Goal: Task Accomplishment & Management: Use online tool/utility

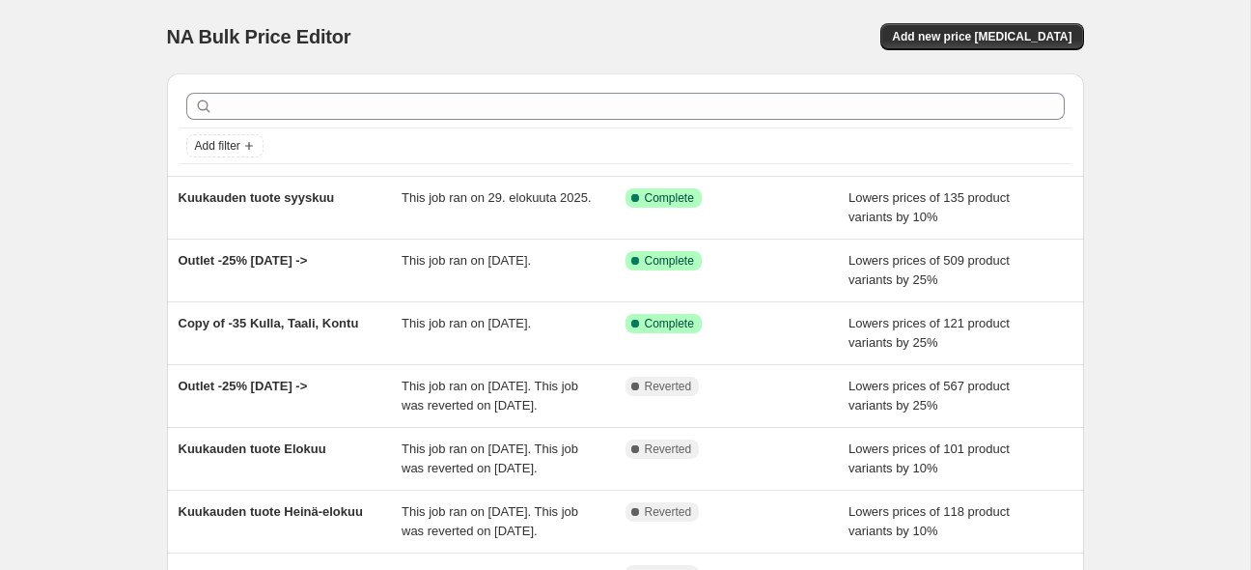
scroll to position [101, 0]
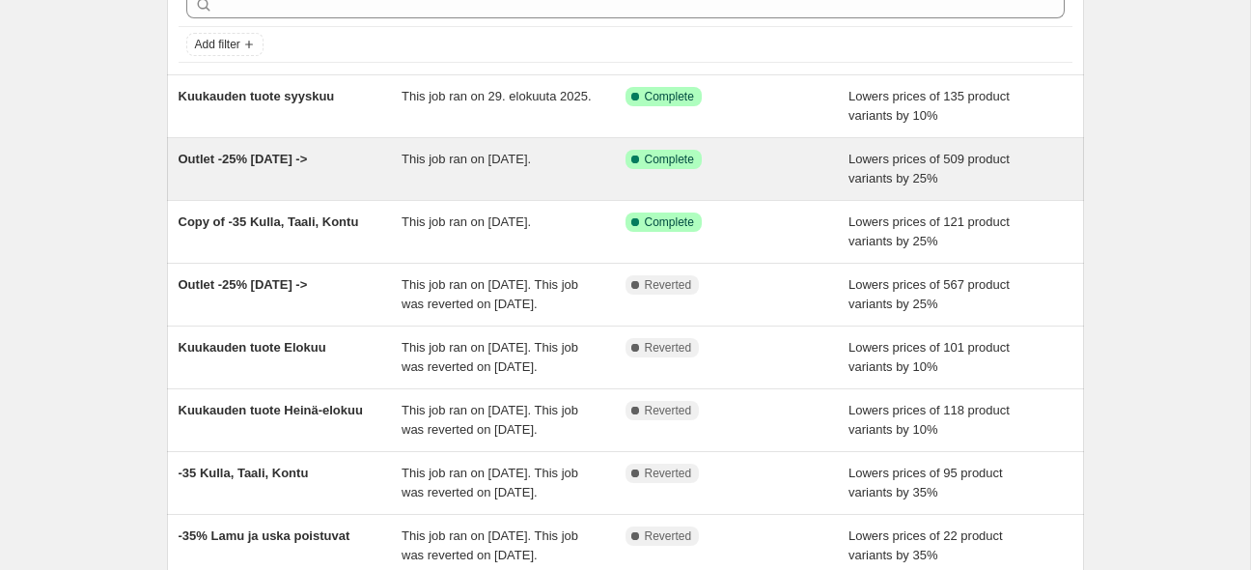
click at [295, 154] on span "Outlet -25% 11.8.2025 ->" at bounding box center [243, 159] width 129 height 14
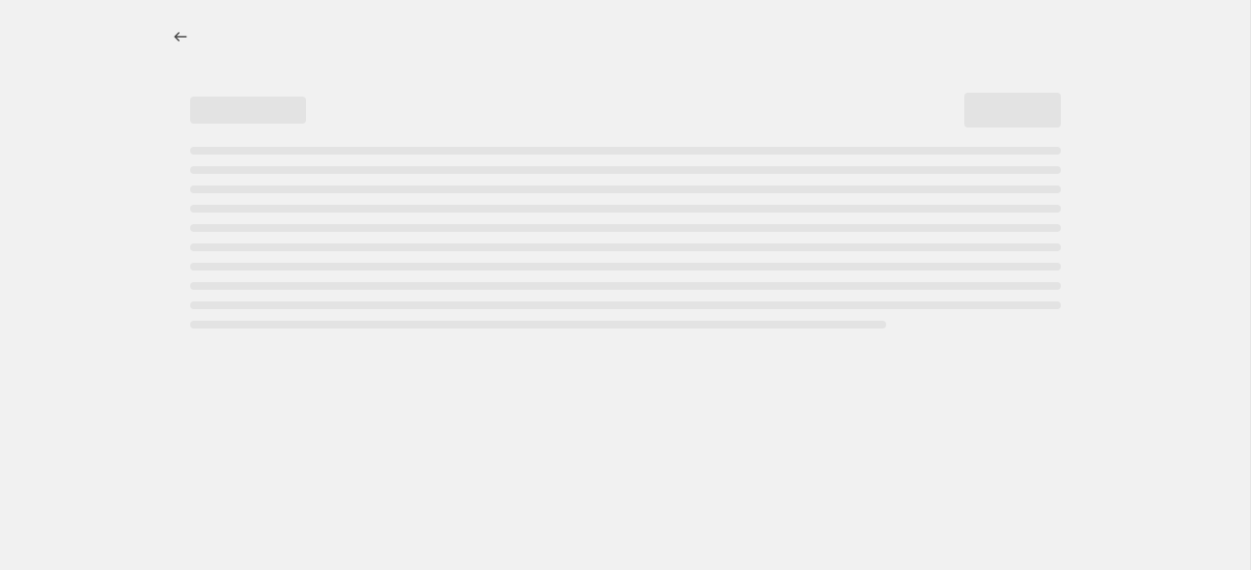
select select "percentage"
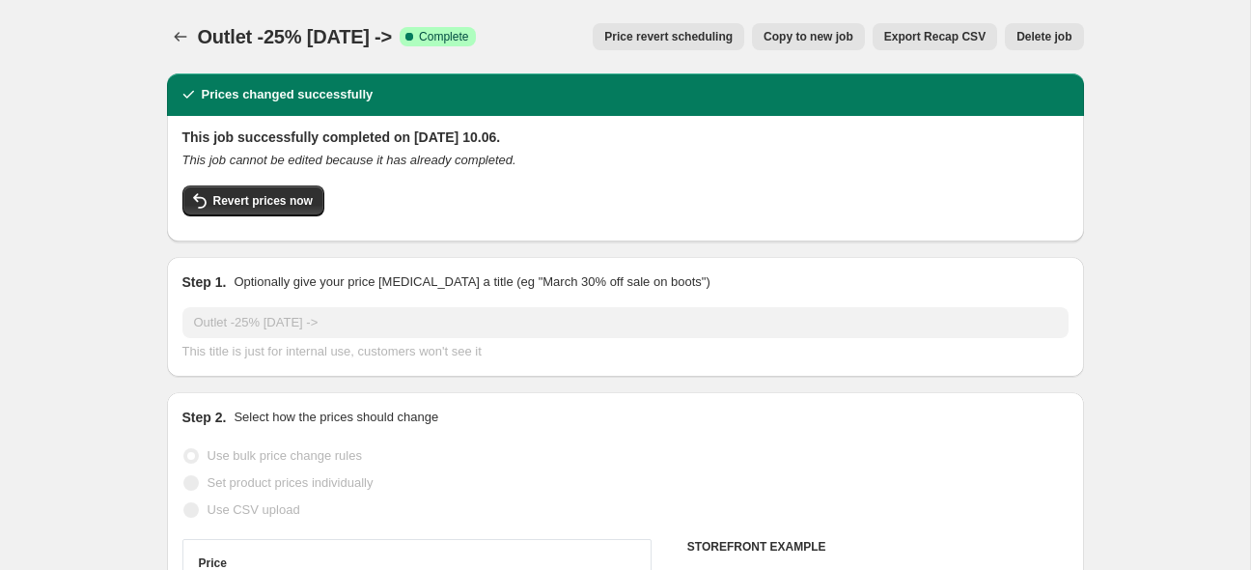
select select "tag"
click at [258, 201] on span "Revert prices now" at bounding box center [262, 200] width 99 height 15
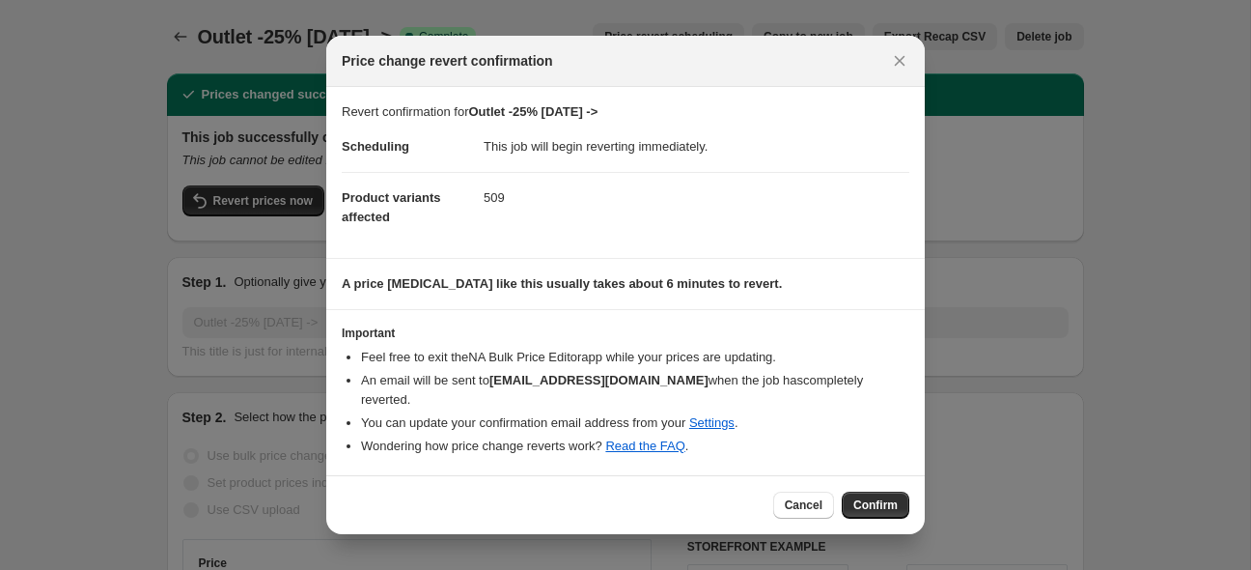
click at [874, 499] on span "Confirm" at bounding box center [875, 504] width 44 height 15
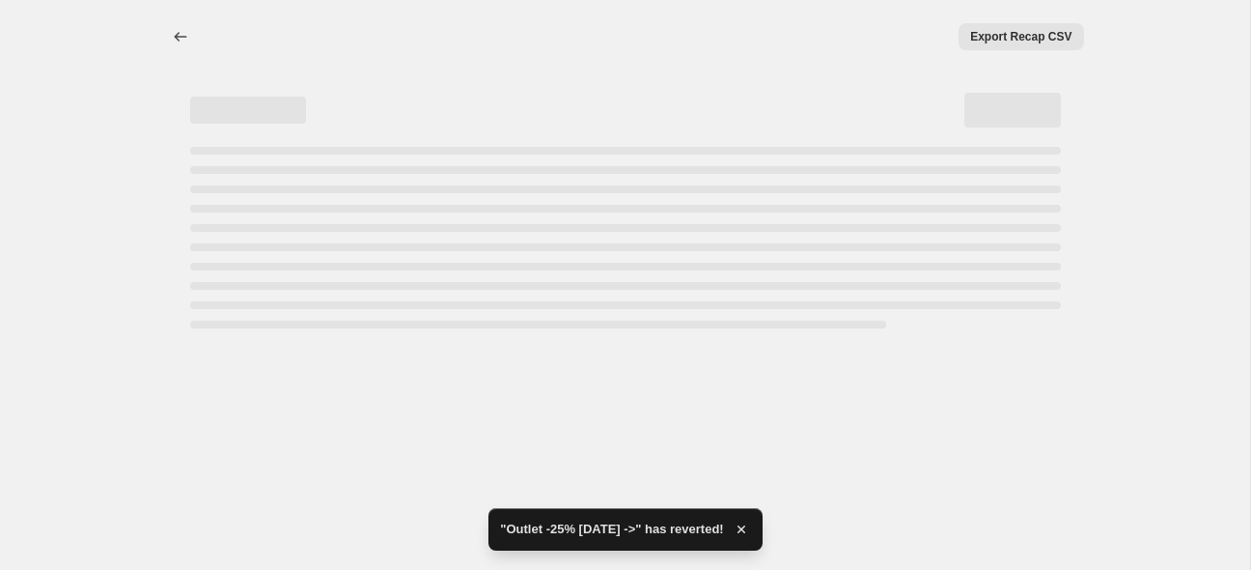
select select "percentage"
select select "tag"
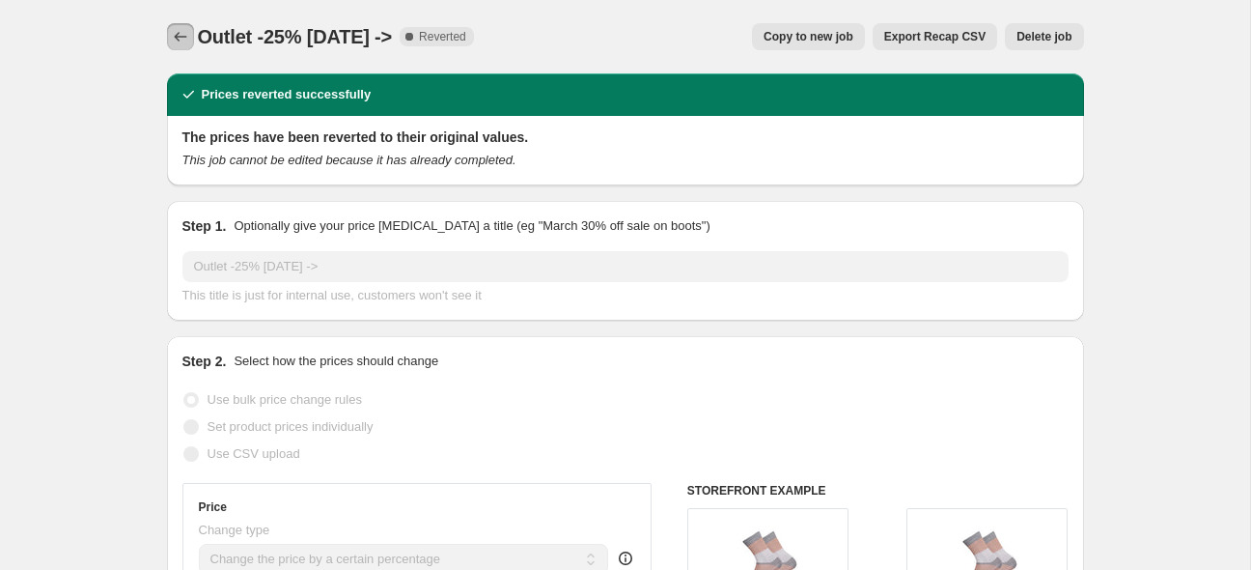
click at [189, 34] on icon "Price change jobs" at bounding box center [180, 36] width 19 height 19
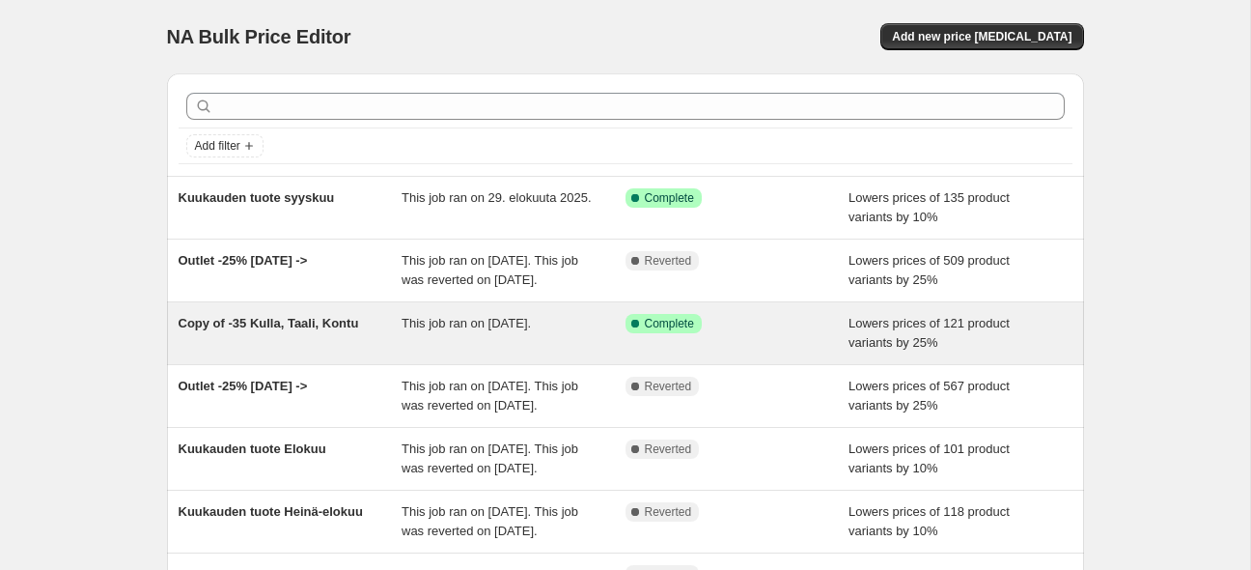
scroll to position [101, 0]
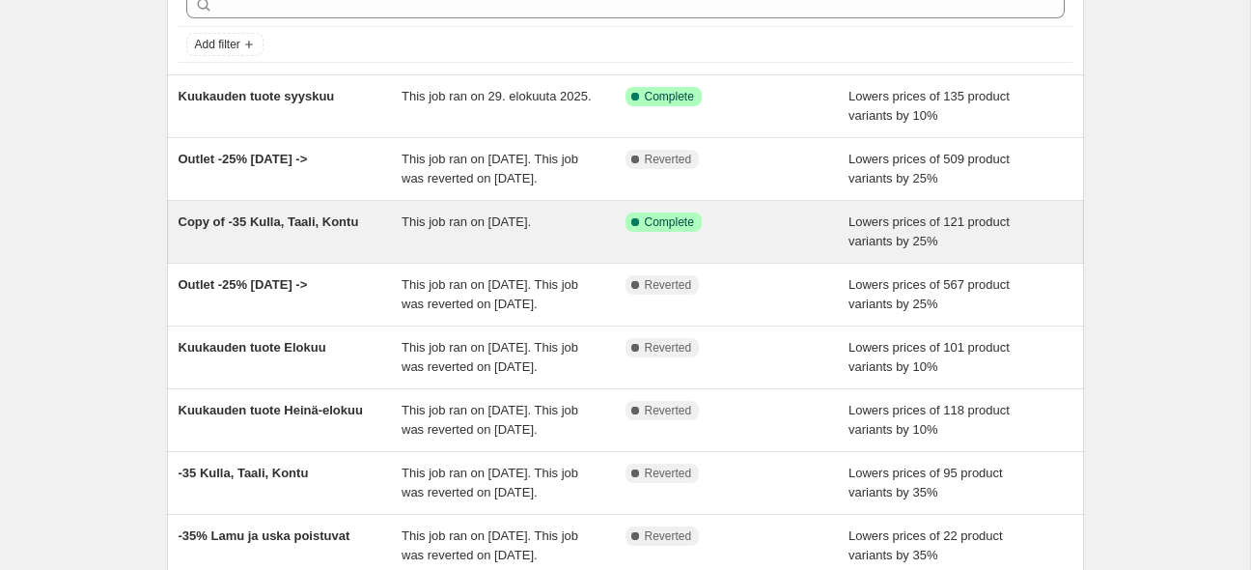
click at [274, 229] on span "Copy of -35 Kulla, Taali, Kontu" at bounding box center [269, 221] width 181 height 14
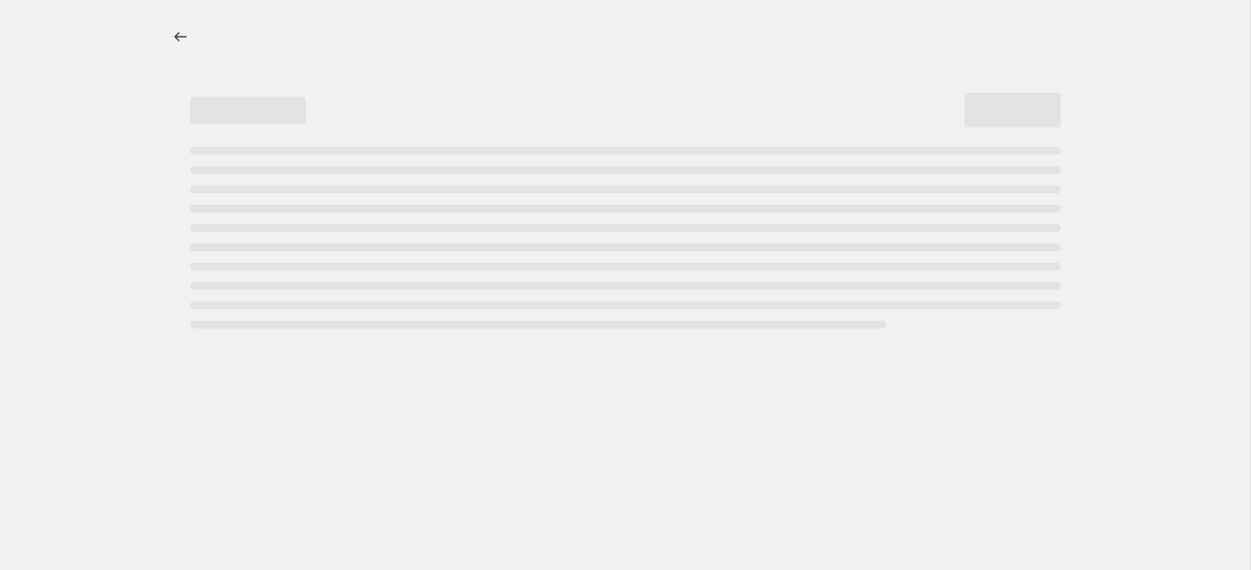
select select "percentage"
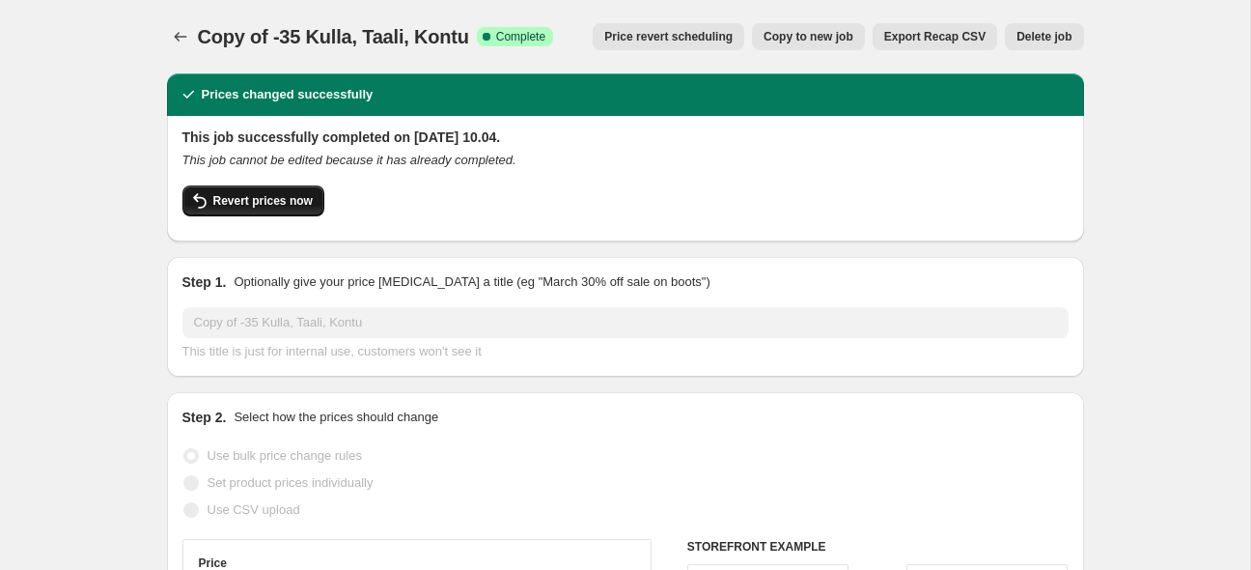
click at [227, 204] on span "Revert prices now" at bounding box center [262, 200] width 99 height 15
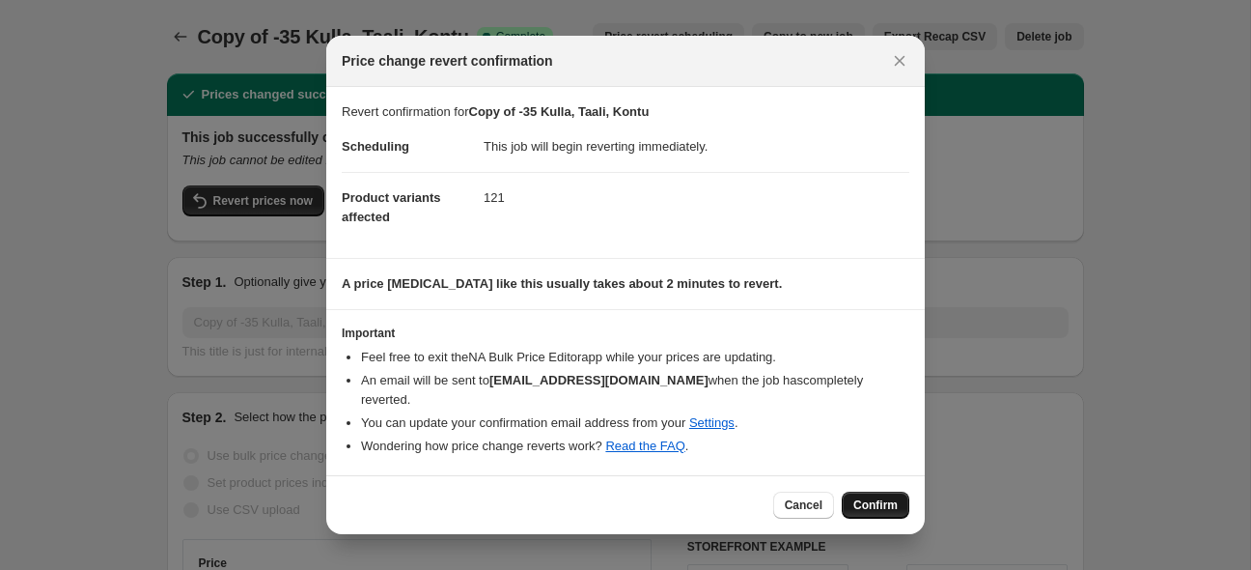
click at [901, 500] on button "Confirm" at bounding box center [876, 504] width 68 height 27
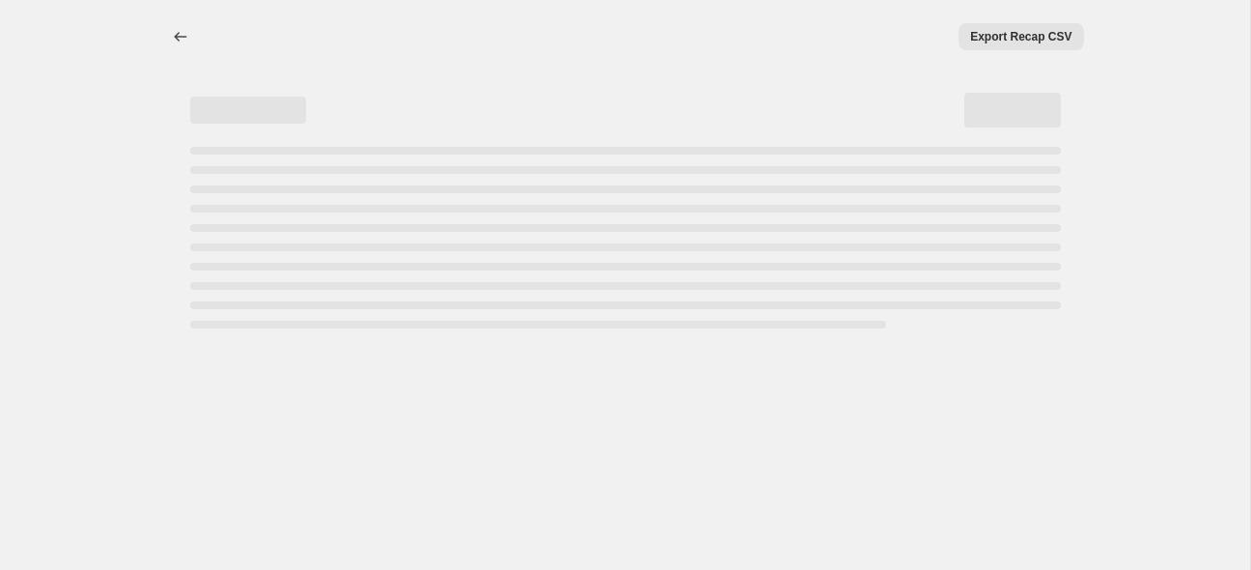
select select "percentage"
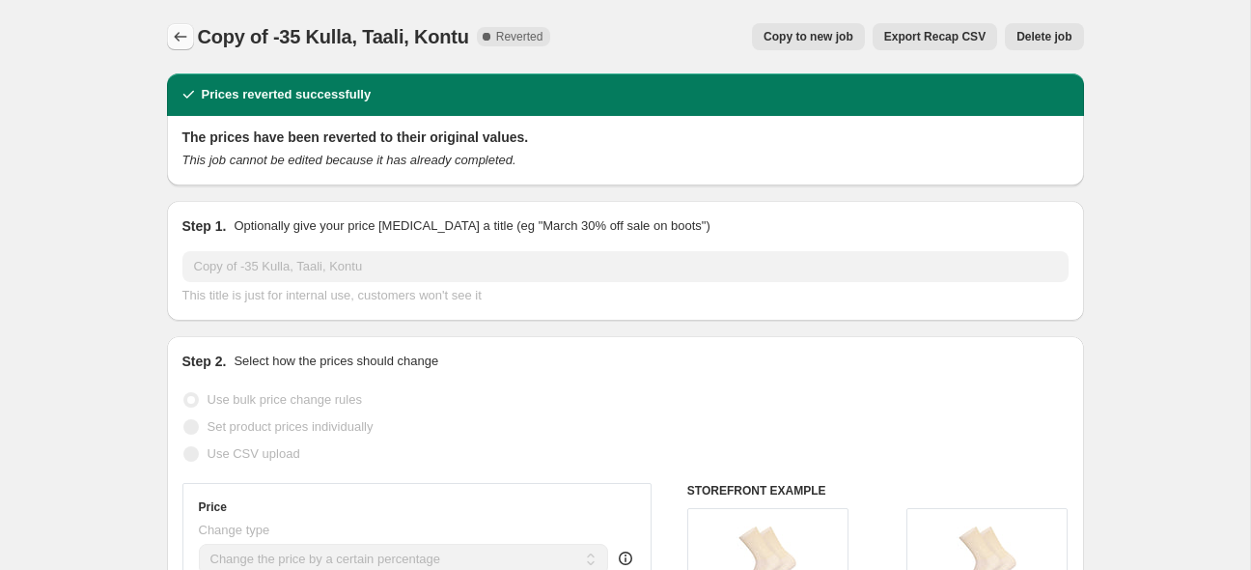
click at [178, 31] on icon "Price change jobs" at bounding box center [180, 36] width 19 height 19
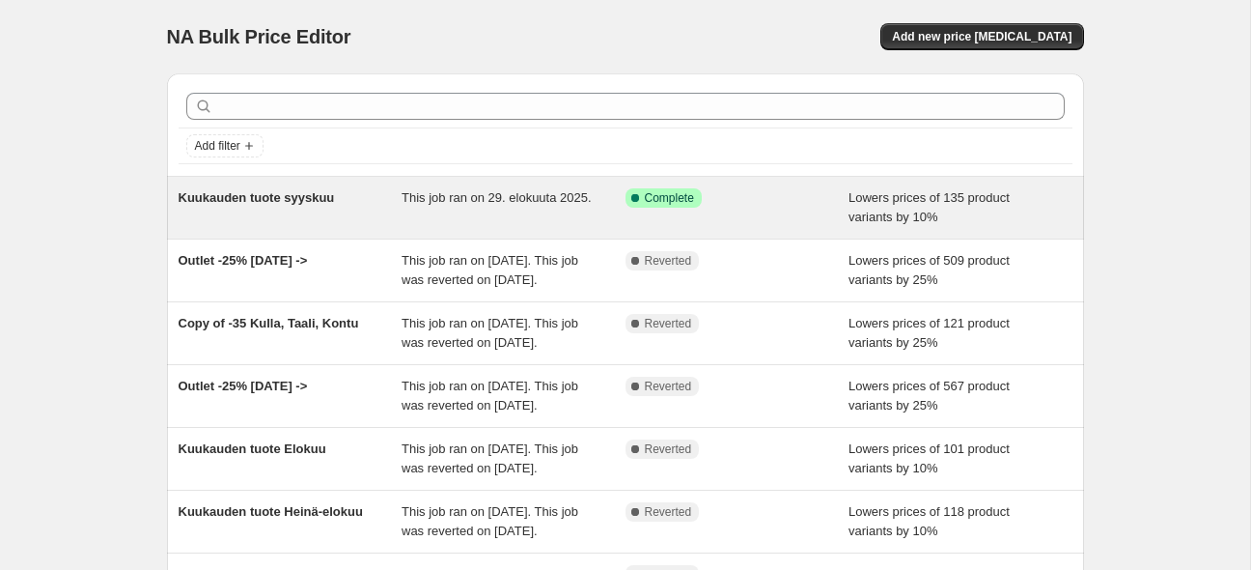
click at [322, 209] on div "Kuukauden tuote syyskuu" at bounding box center [291, 207] width 224 height 39
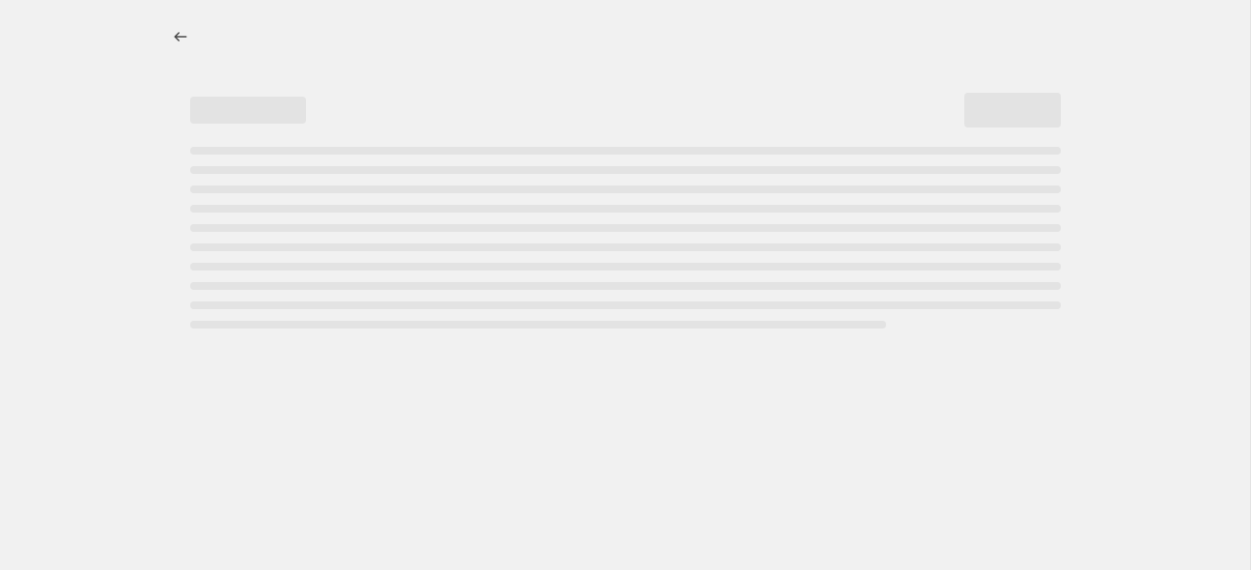
select select "percentage"
select select "collection"
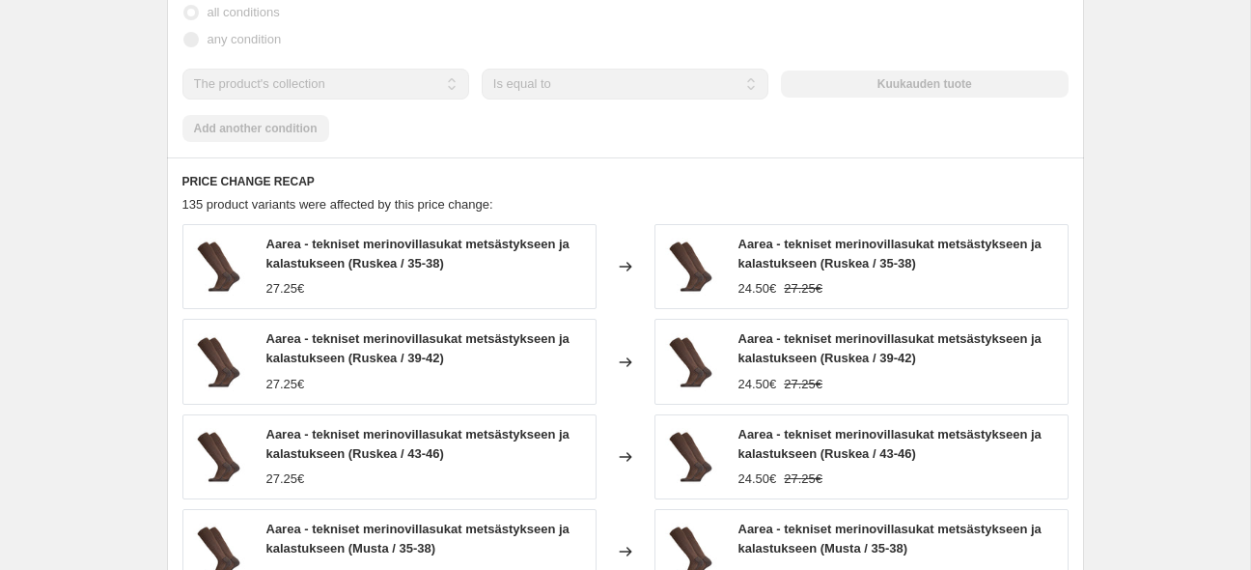
scroll to position [1834, 0]
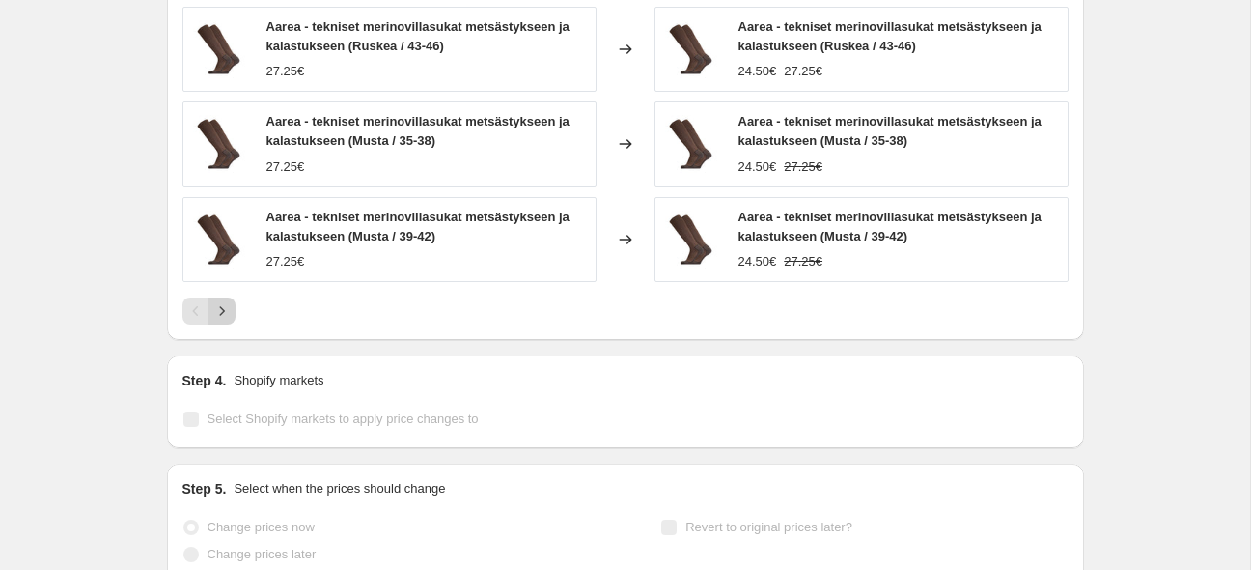
click at [225, 307] on icon "Next" at bounding box center [221, 310] width 19 height 19
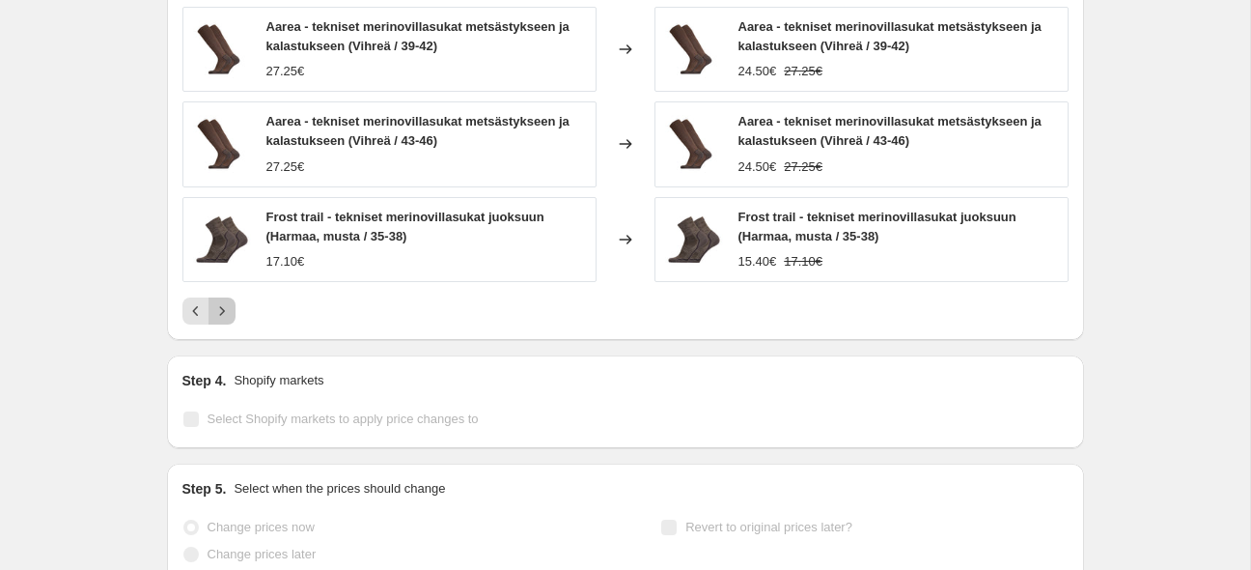
click at [220, 316] on icon "Next" at bounding box center [221, 310] width 19 height 19
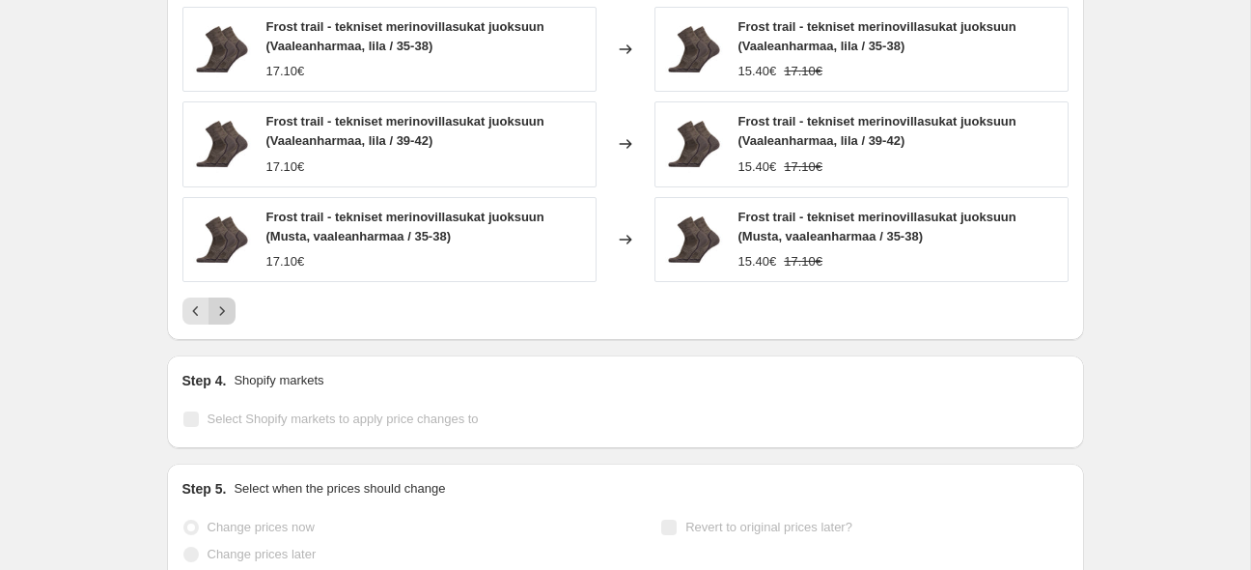
click at [220, 316] on icon "Next" at bounding box center [221, 310] width 19 height 19
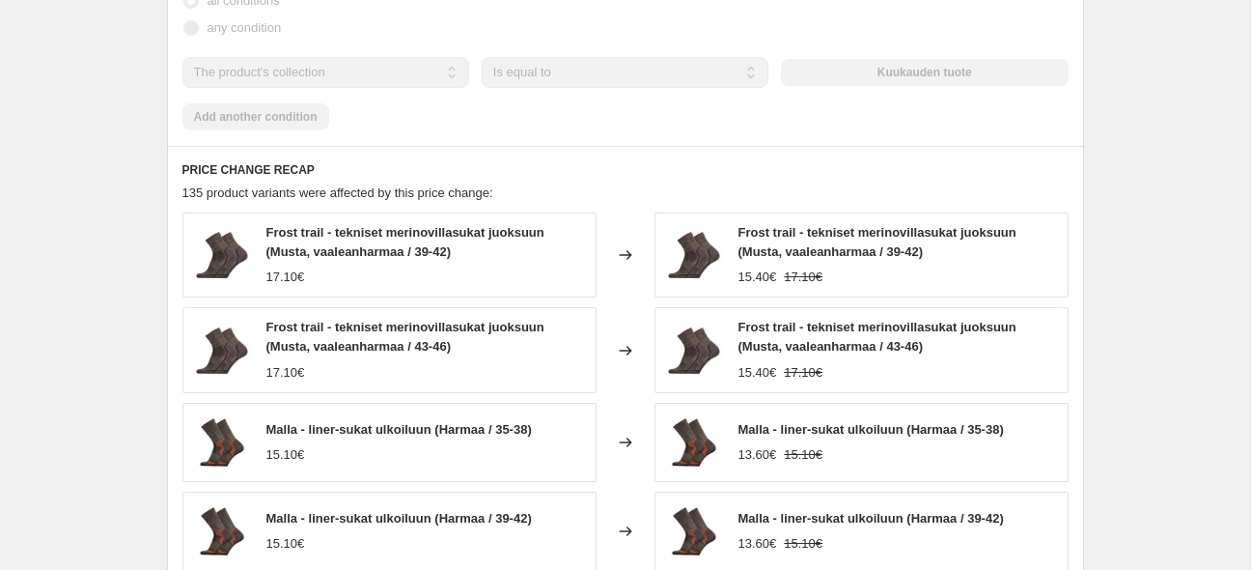
scroll to position [1031, 0]
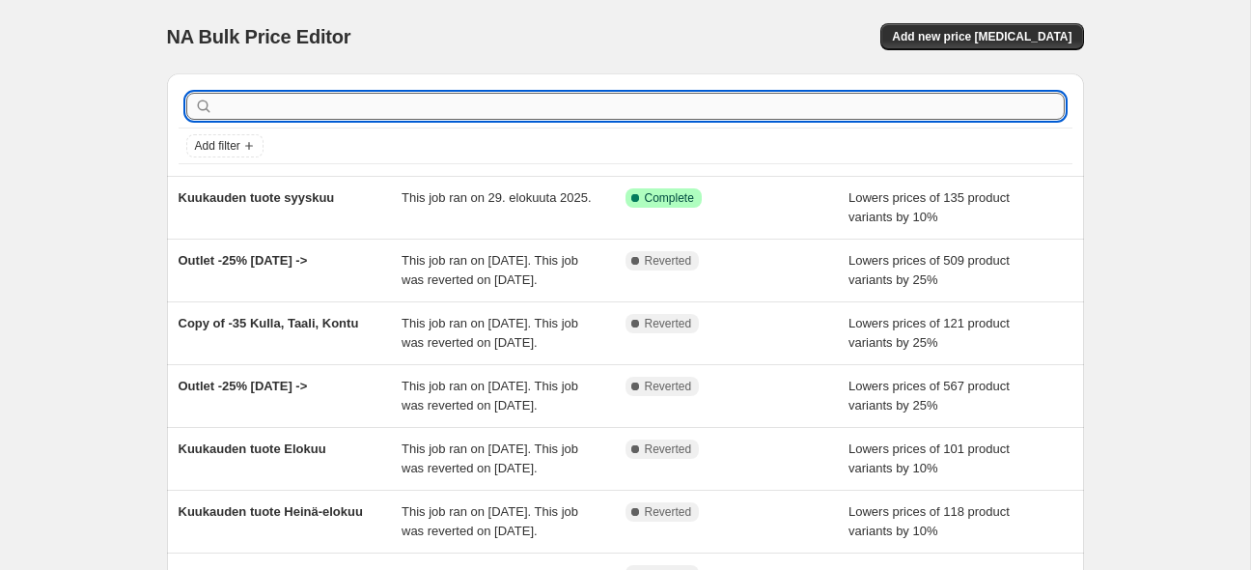
click at [299, 104] on input "text" at bounding box center [641, 106] width 848 height 27
type input "honka"
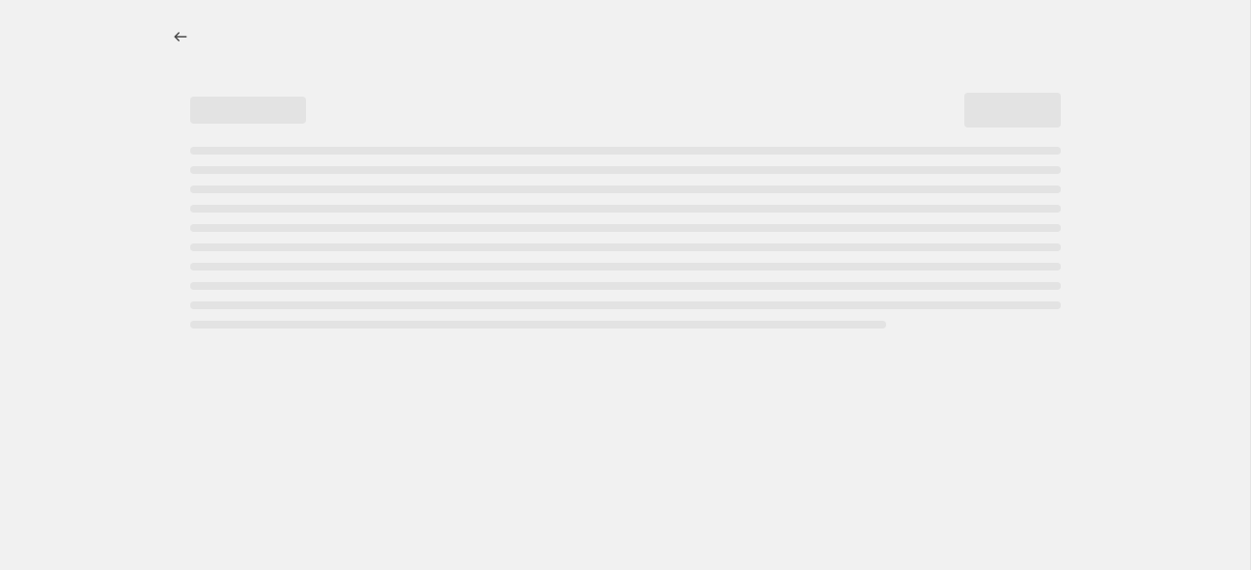
select select "percentage"
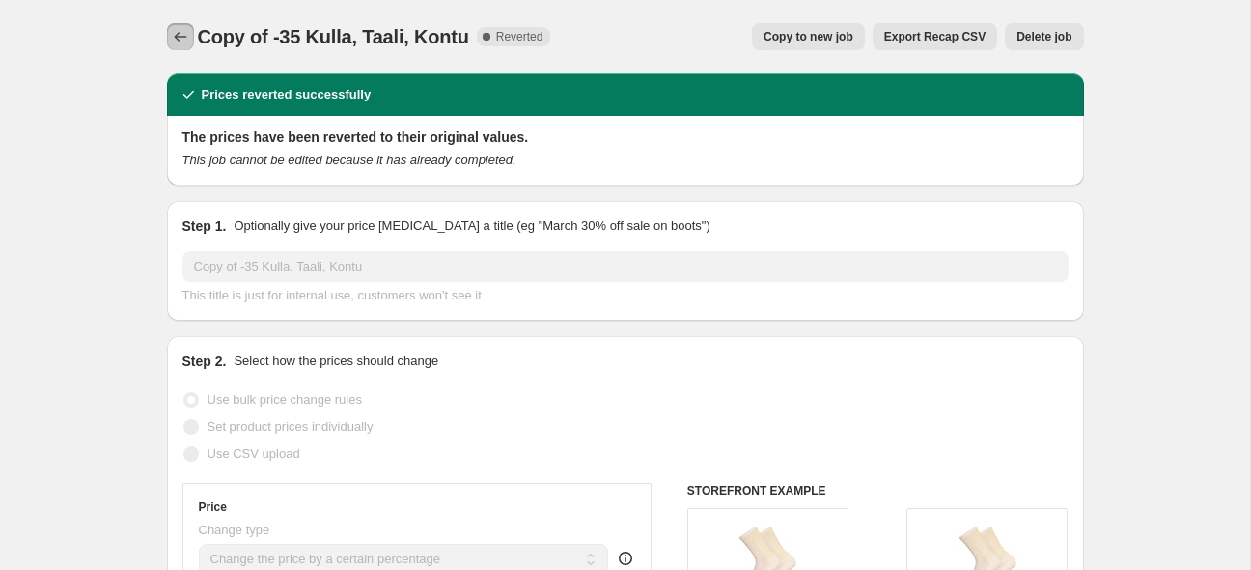
click at [176, 33] on icon "Price change jobs" at bounding box center [180, 36] width 19 height 19
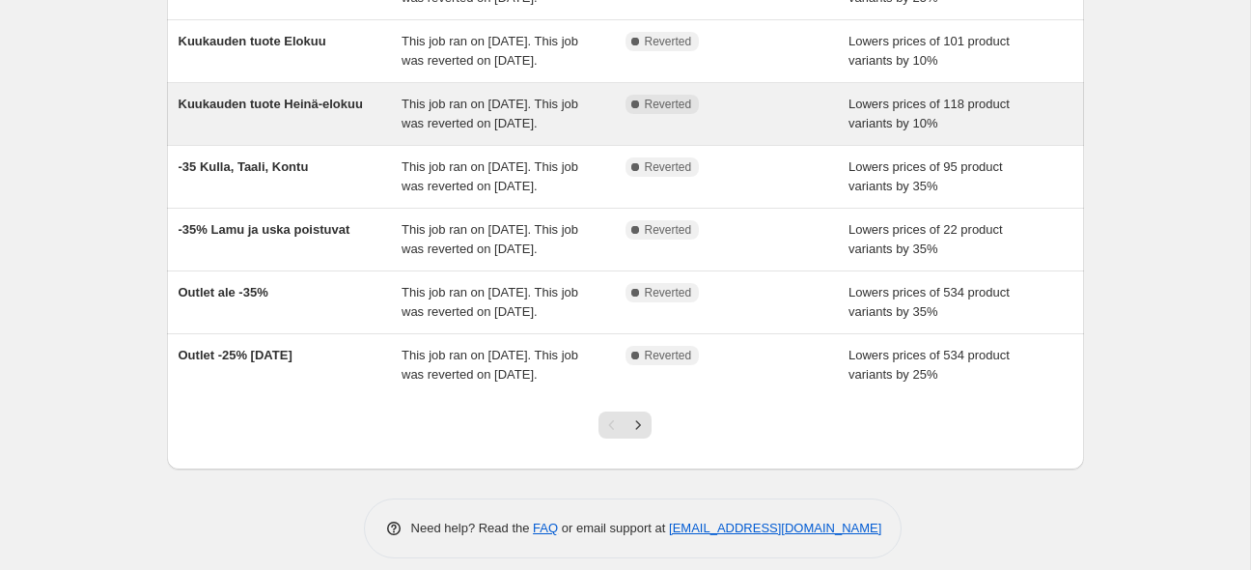
scroll to position [595, 0]
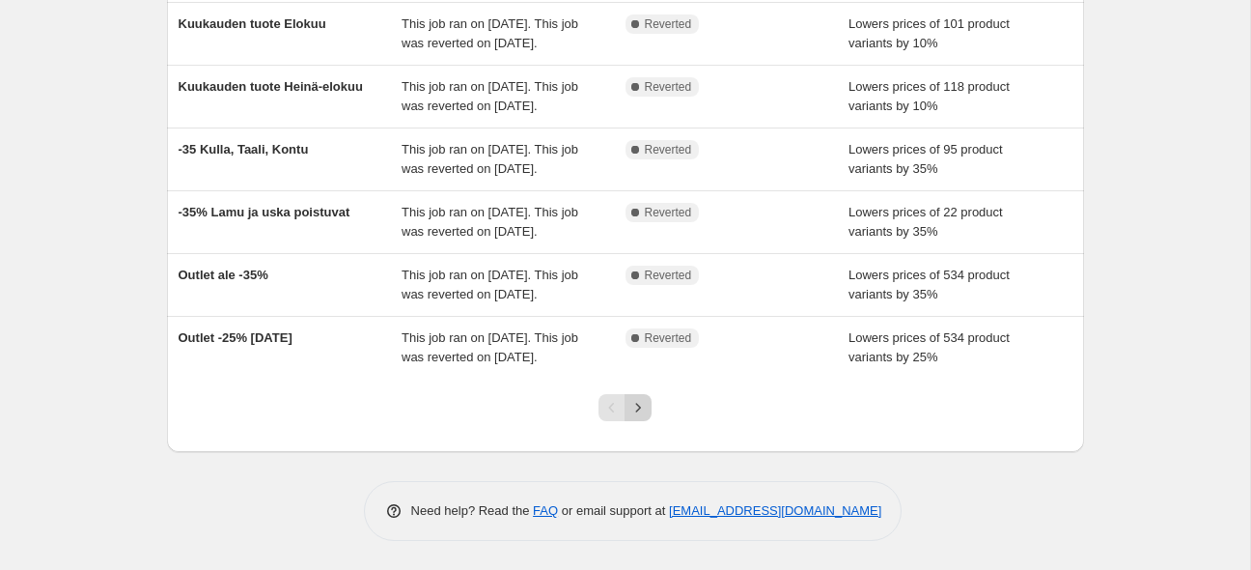
click at [643, 414] on icon "Next" at bounding box center [637, 407] width 19 height 19
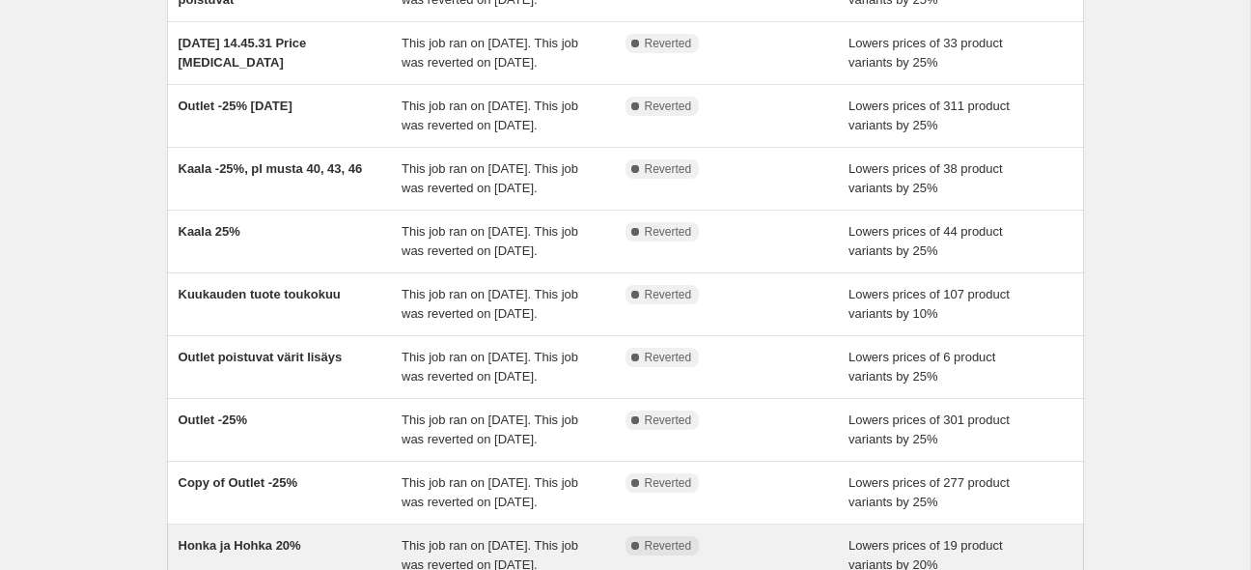
scroll to position [614, 0]
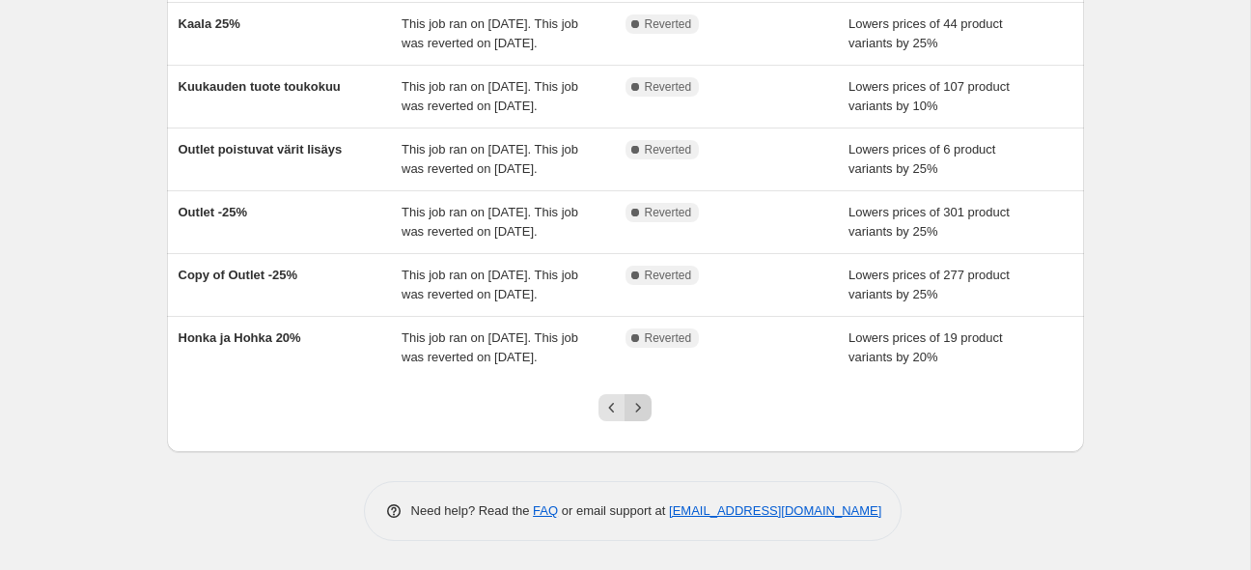
click at [646, 418] on button "Next" at bounding box center [638, 407] width 27 height 27
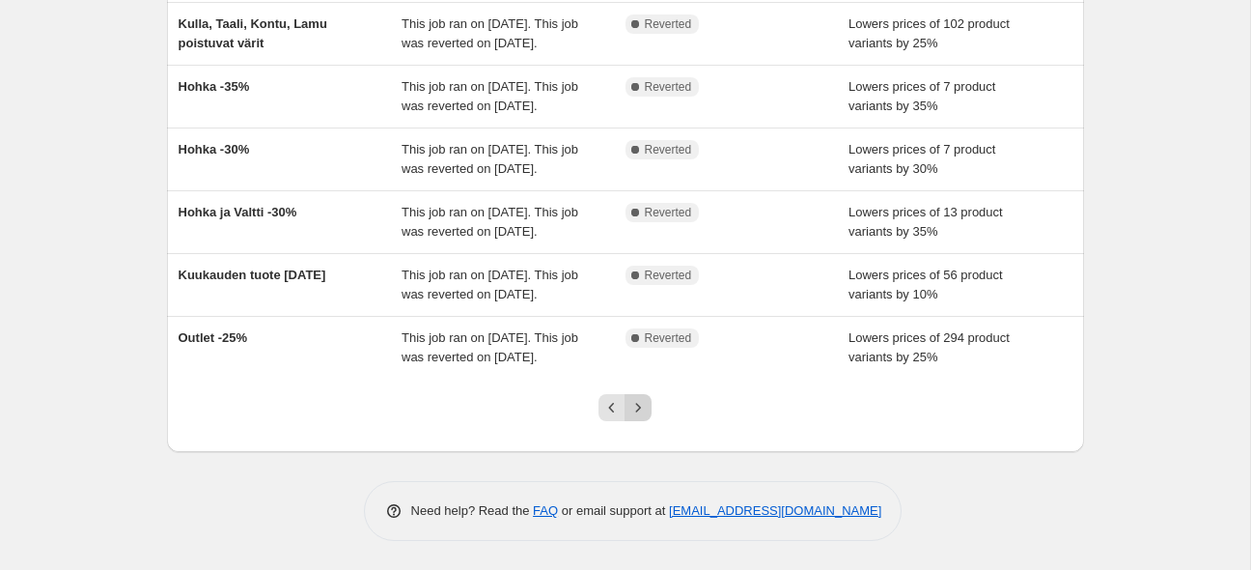
click at [645, 410] on icon "Next" at bounding box center [637, 407] width 19 height 19
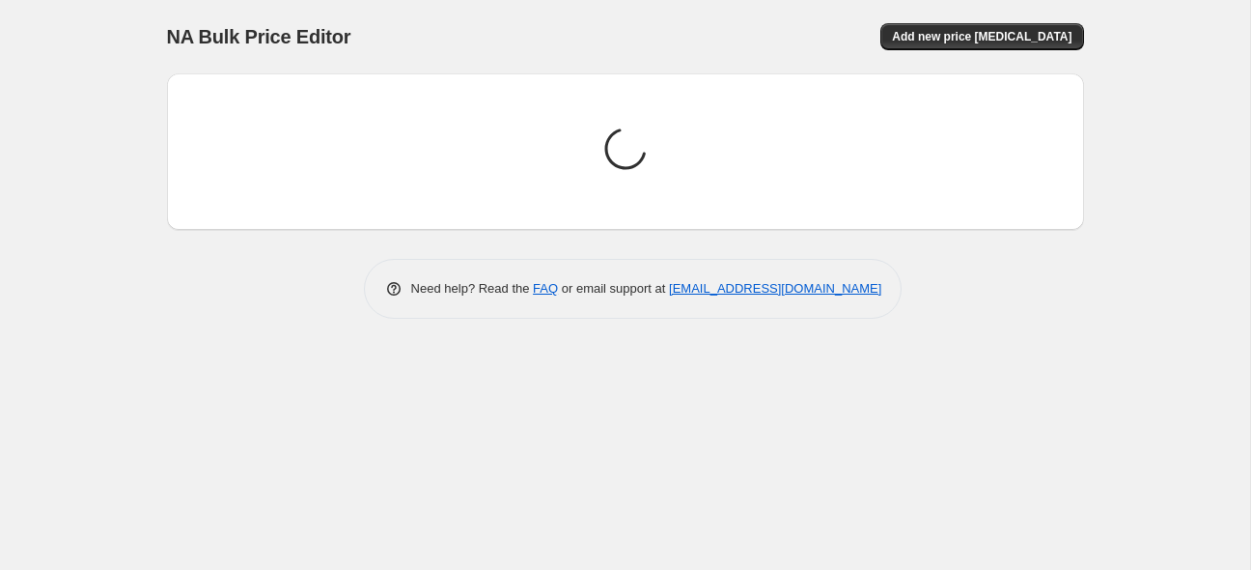
scroll to position [0, 0]
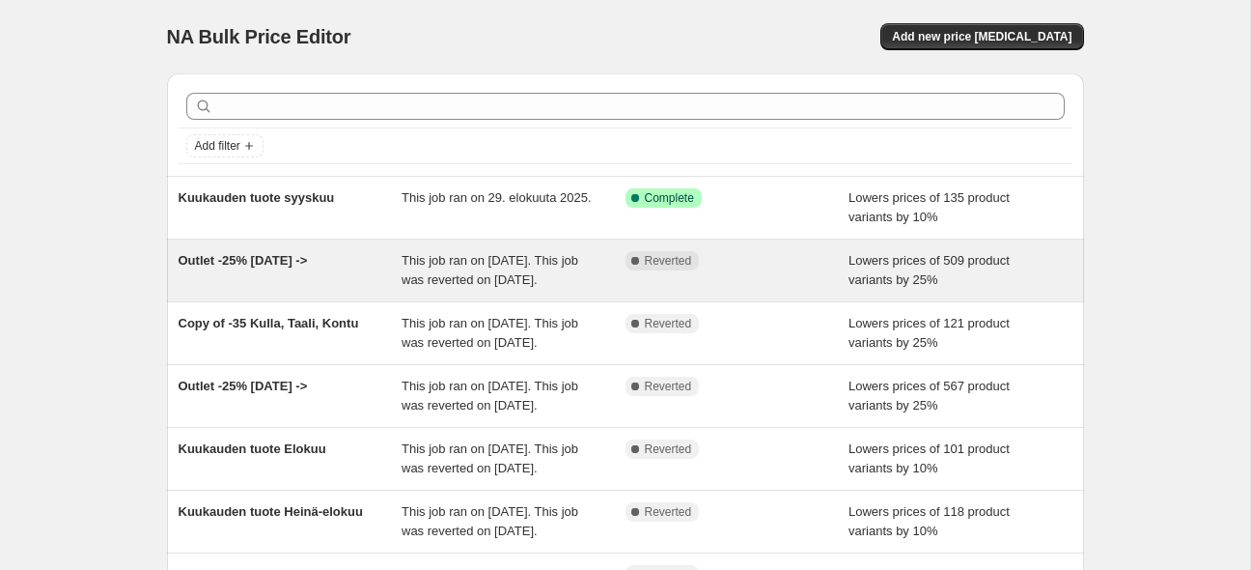
click at [292, 256] on span "Outlet -25% 11.8.2025 ->" at bounding box center [243, 260] width 129 height 14
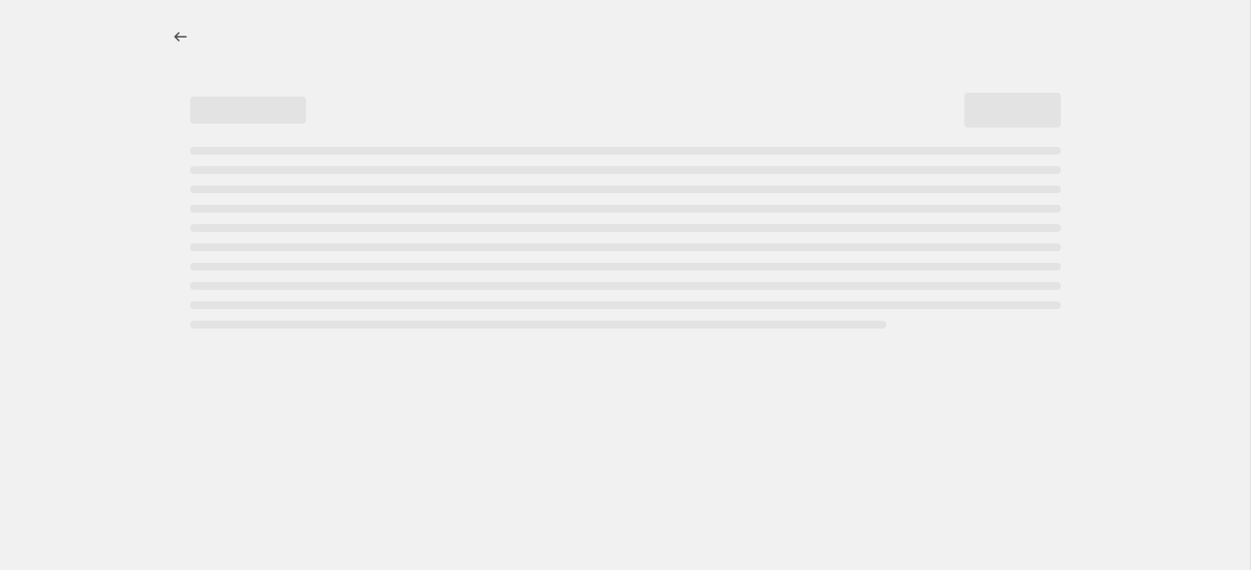
select select "percentage"
select select "tag"
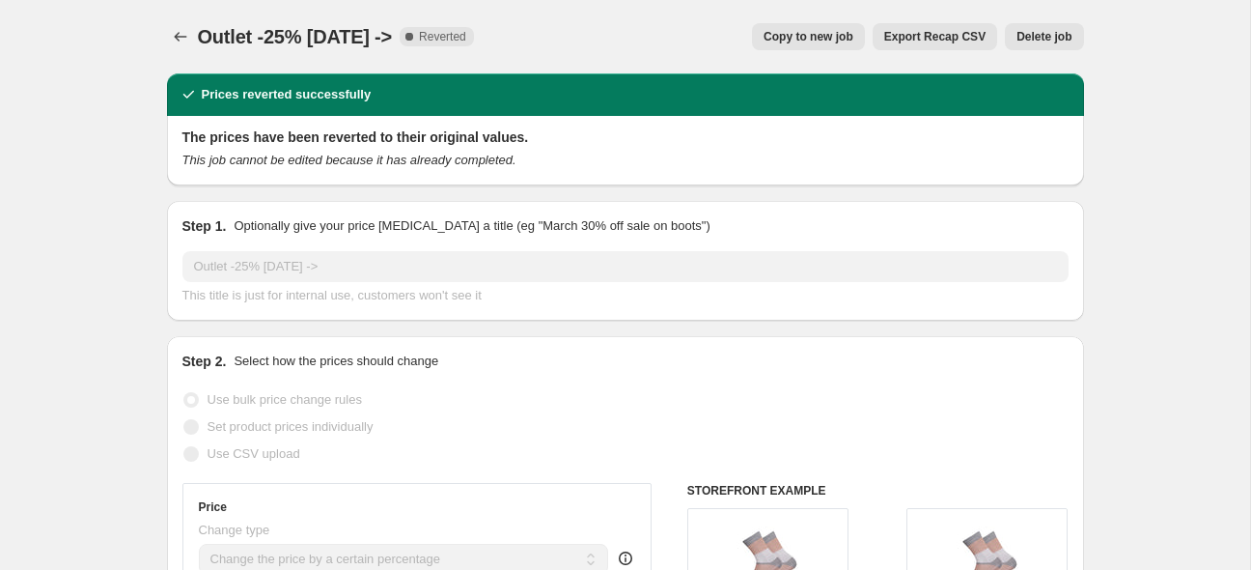
click at [828, 33] on span "Copy to new job" at bounding box center [809, 36] width 90 height 15
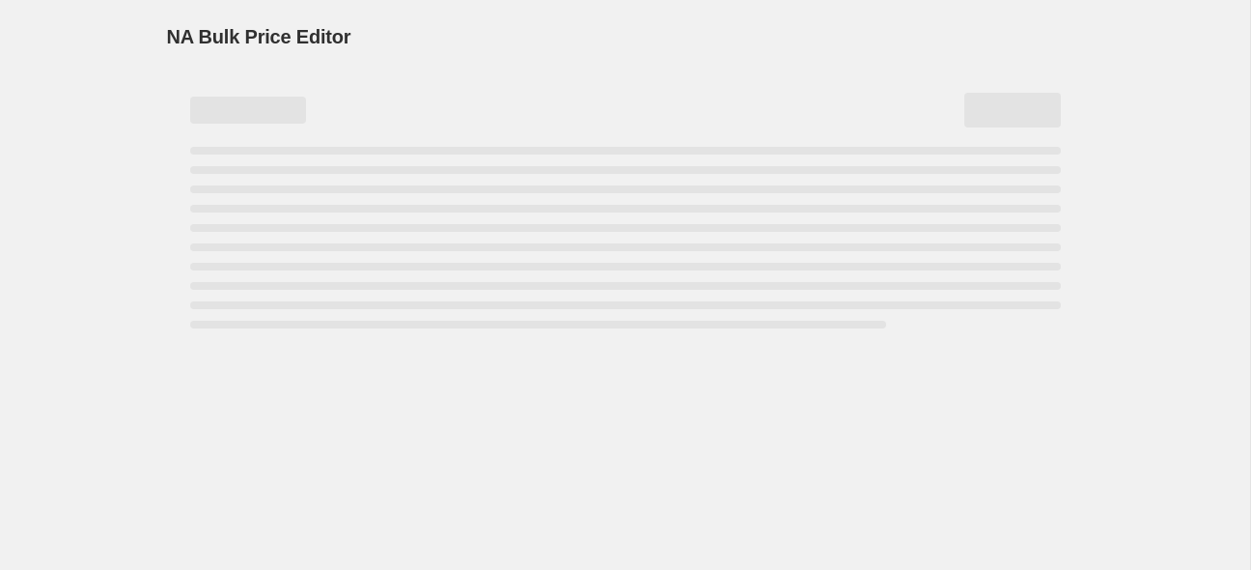
select select "percentage"
select select "tag"
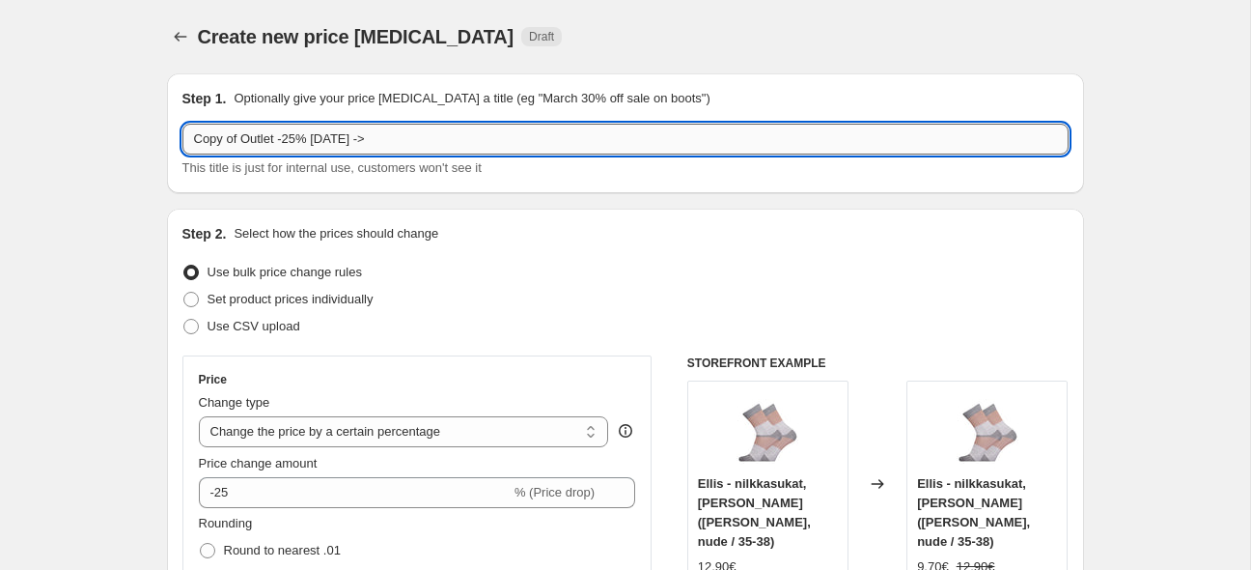
click at [295, 135] on input "Copy of Outlet -25% 11.8.2025 ->" at bounding box center [625, 139] width 886 height 31
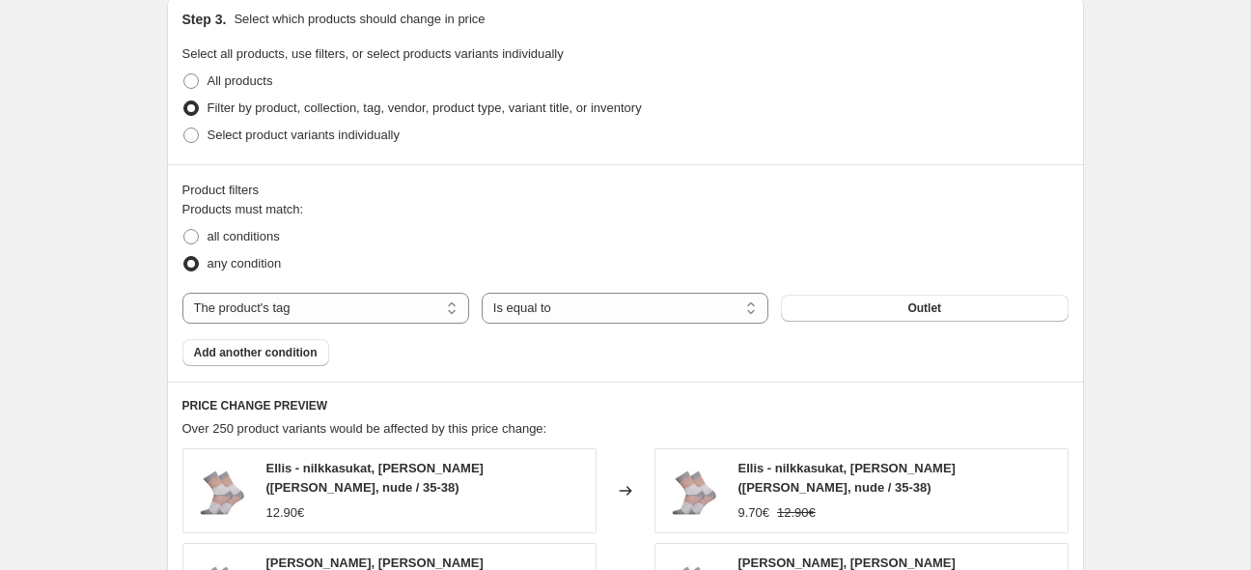
scroll to position [1121, 0]
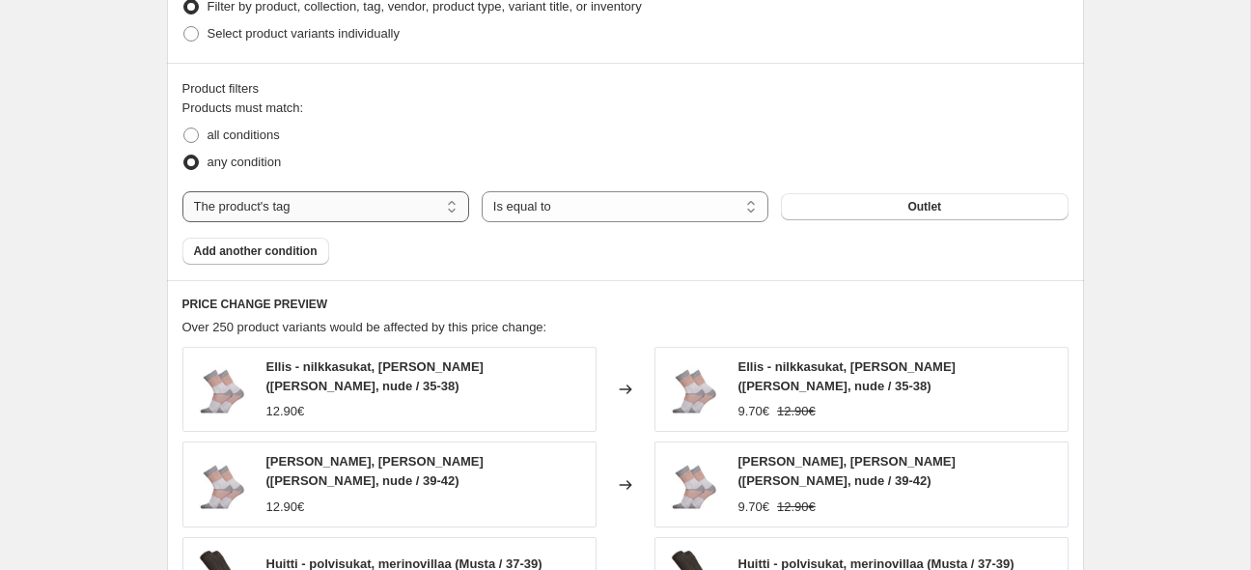
type input "Outlet 19.9.2025 -->"
click at [182, 191] on select "The product The product's collection The product's tag The product's vendor The…" at bounding box center [325, 206] width 287 height 31
select select "collection"
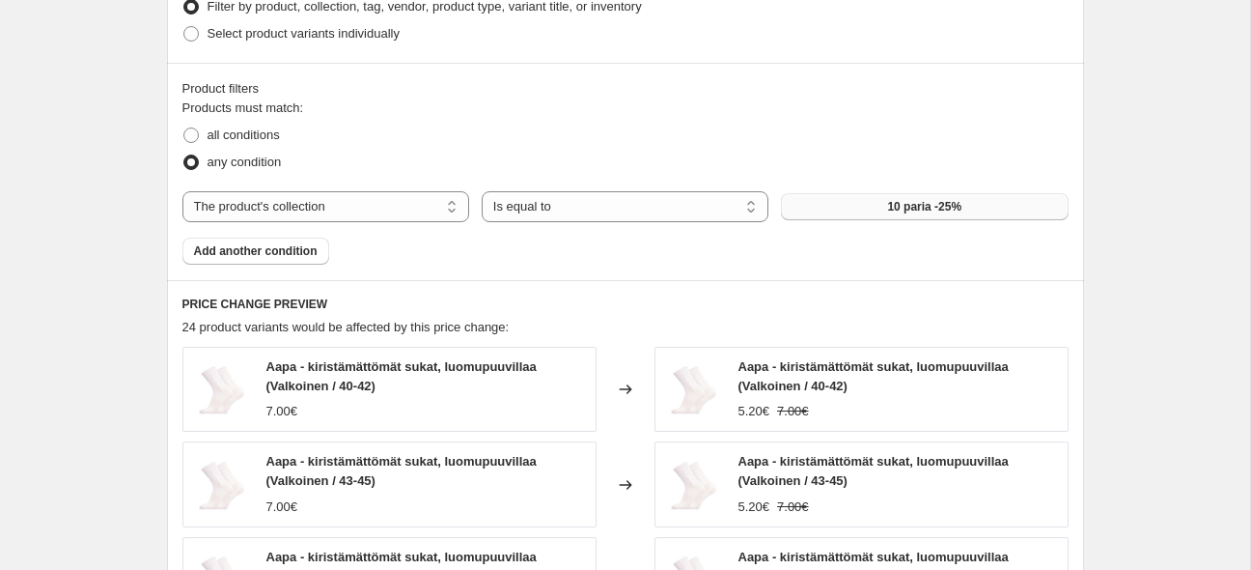
click at [864, 203] on button "10 paria -25%" at bounding box center [924, 206] width 287 height 27
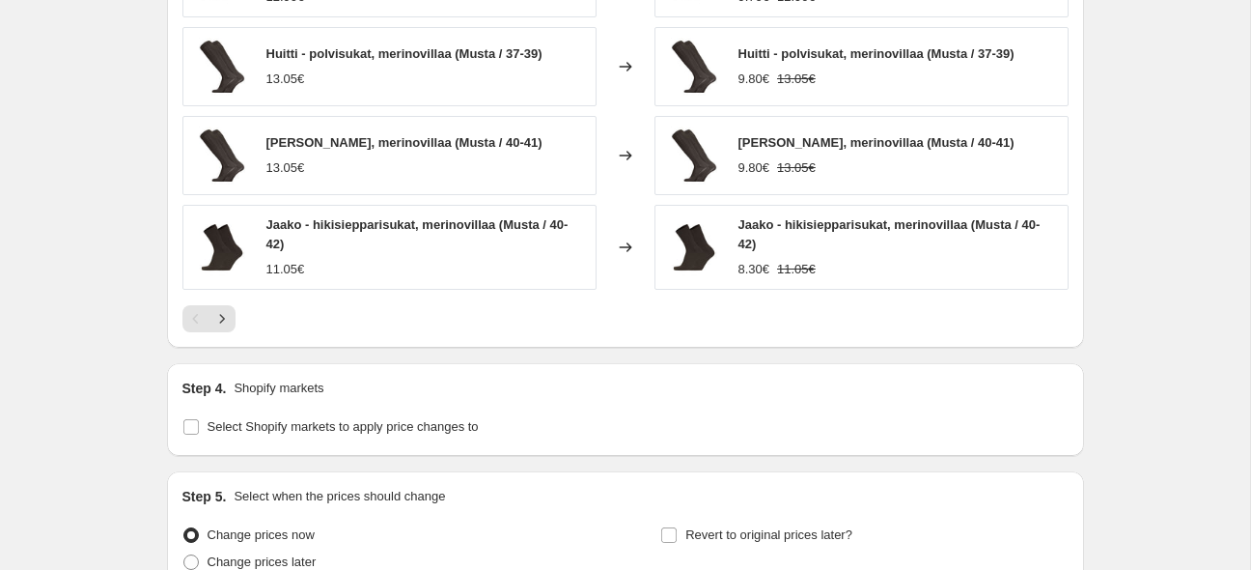
scroll to position [1814, 0]
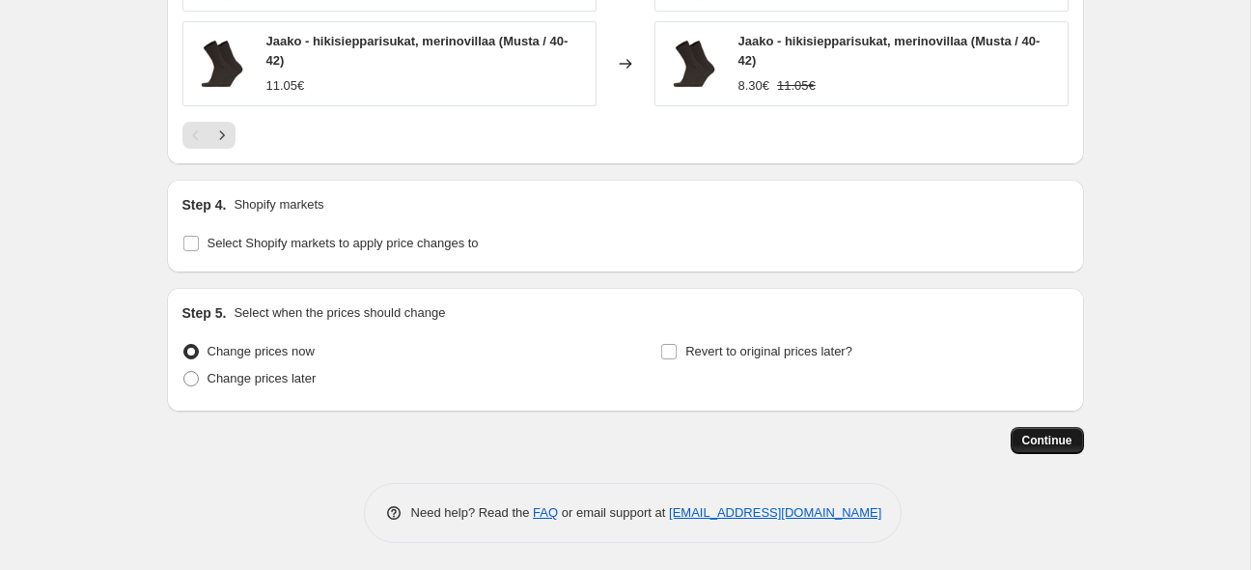
click at [1043, 437] on span "Continue" at bounding box center [1047, 440] width 50 height 15
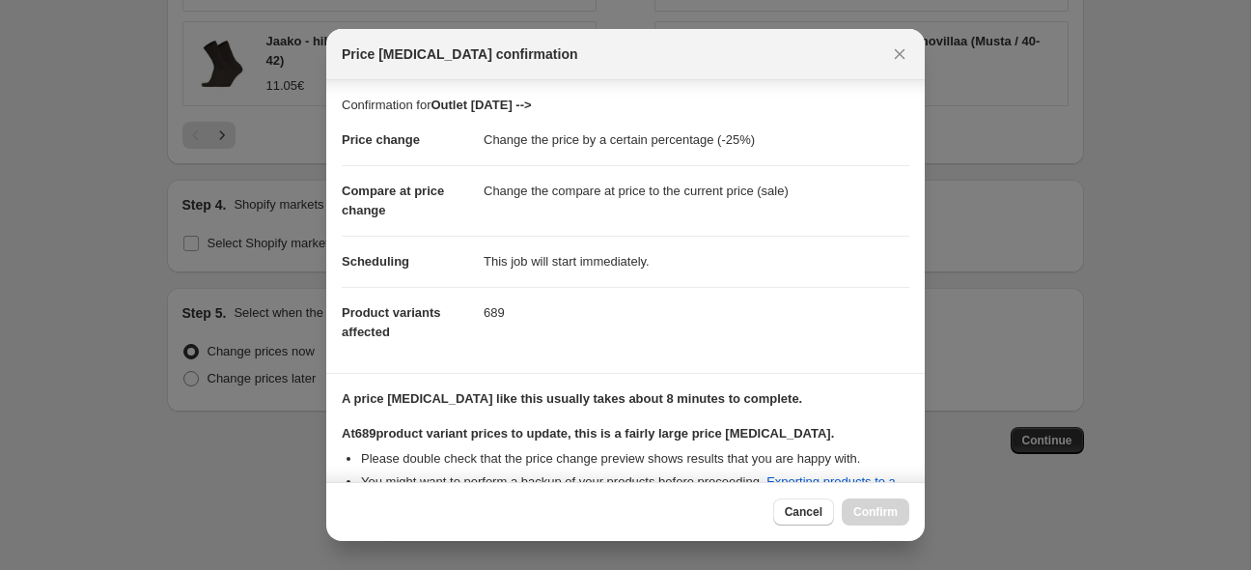
scroll to position [351, 0]
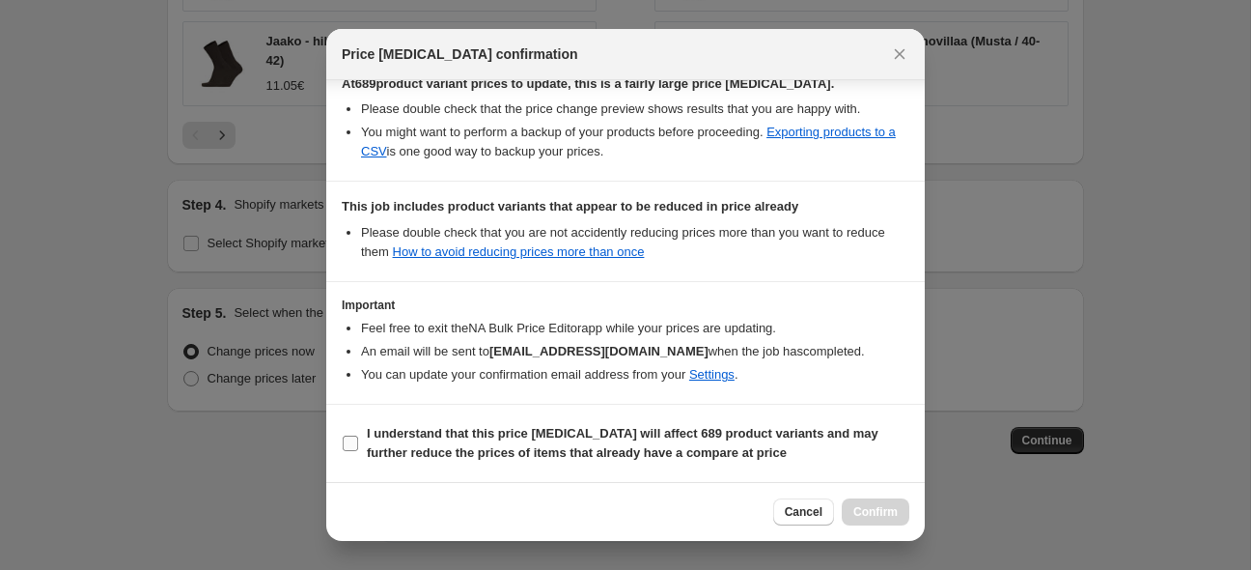
click at [351, 434] on label "I understand that this price change job will affect 689 product variants and ma…" at bounding box center [626, 443] width 568 height 46
click at [351, 435] on input "I understand that this price change job will affect 689 product variants and ma…" at bounding box center [350, 442] width 15 height 15
checkbox input "true"
click at [892, 512] on span "Confirm" at bounding box center [875, 511] width 44 height 15
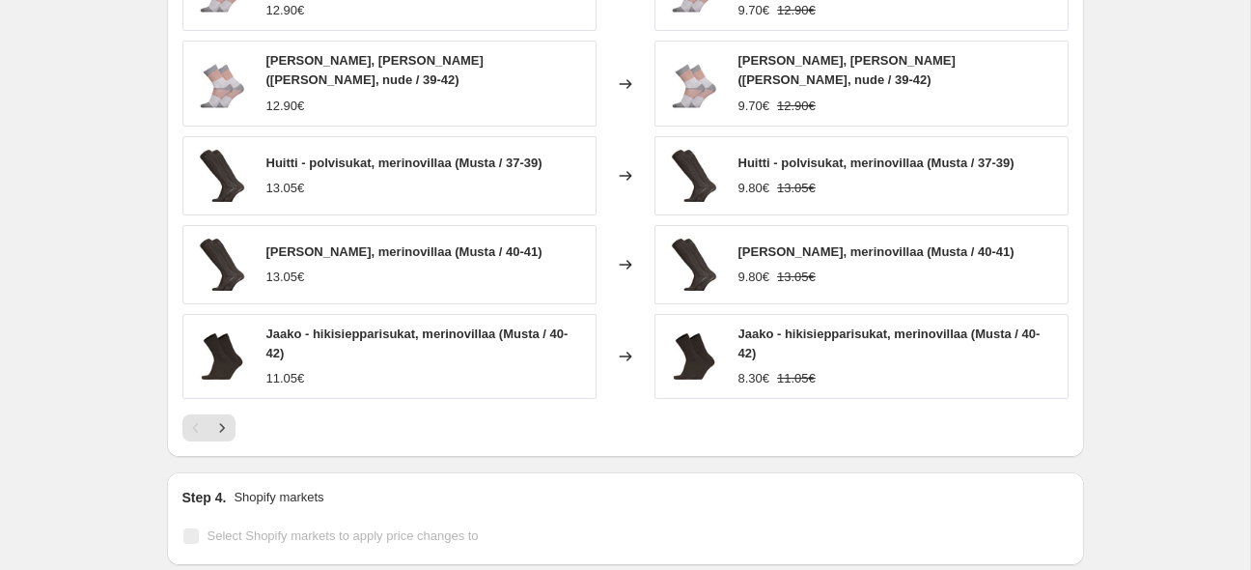
scroll to position [1456, 0]
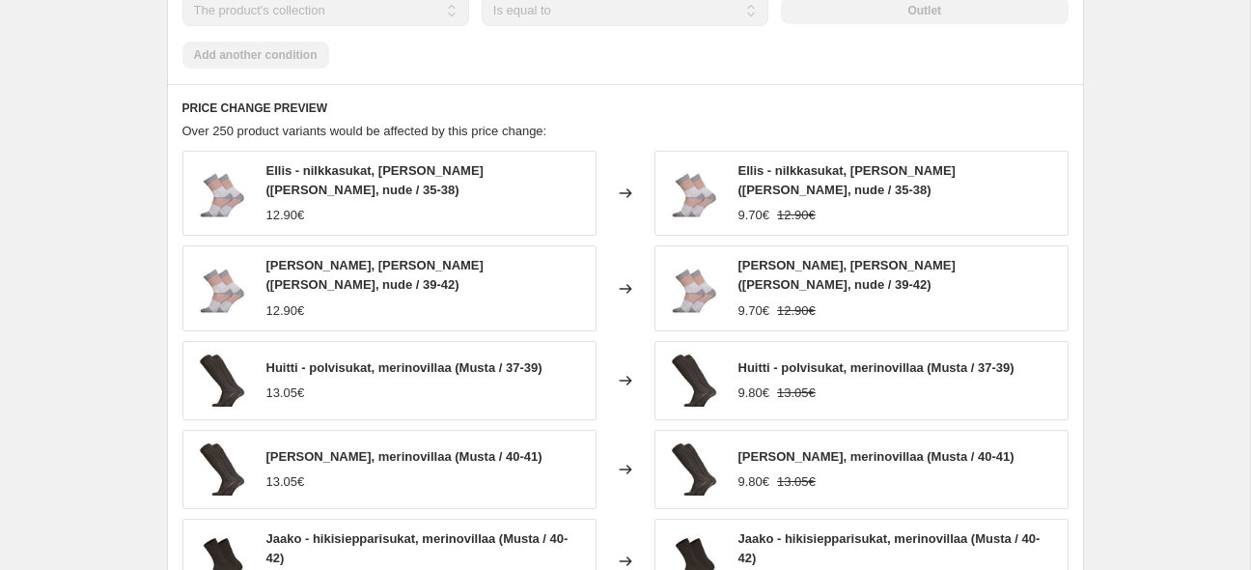
select select "percentage"
select select "collection"
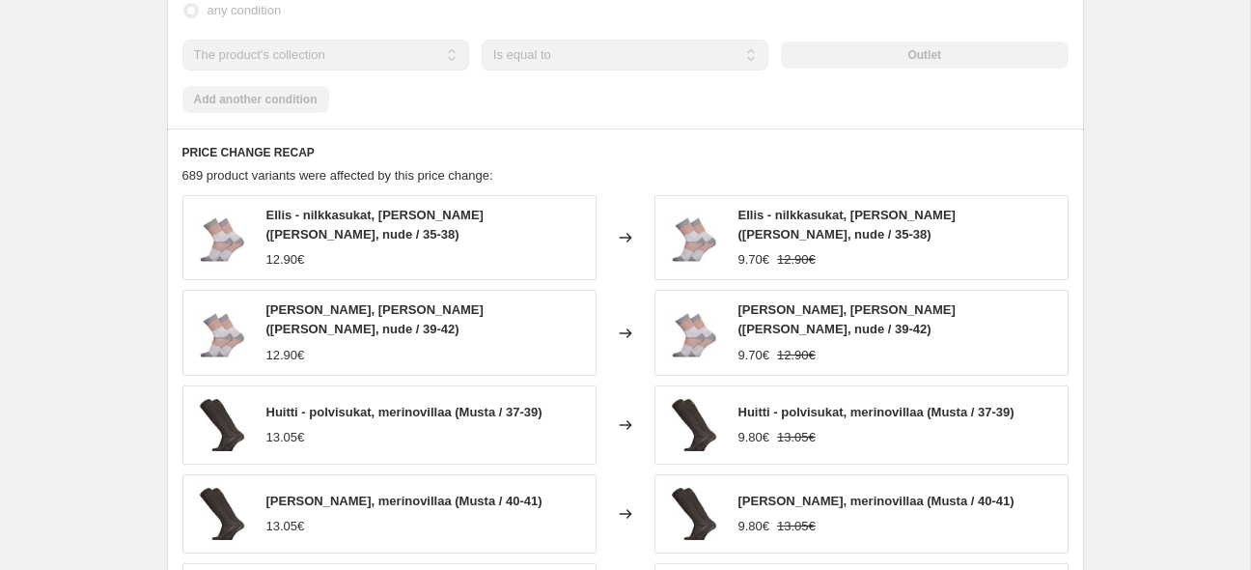
scroll to position [0, 0]
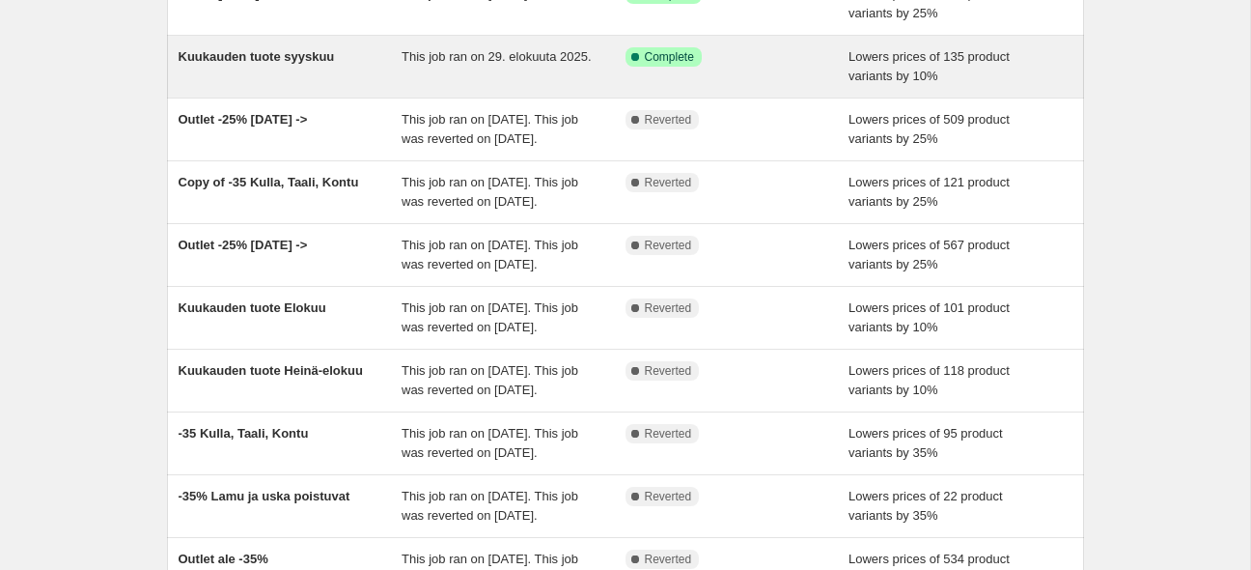
scroll to position [101, 0]
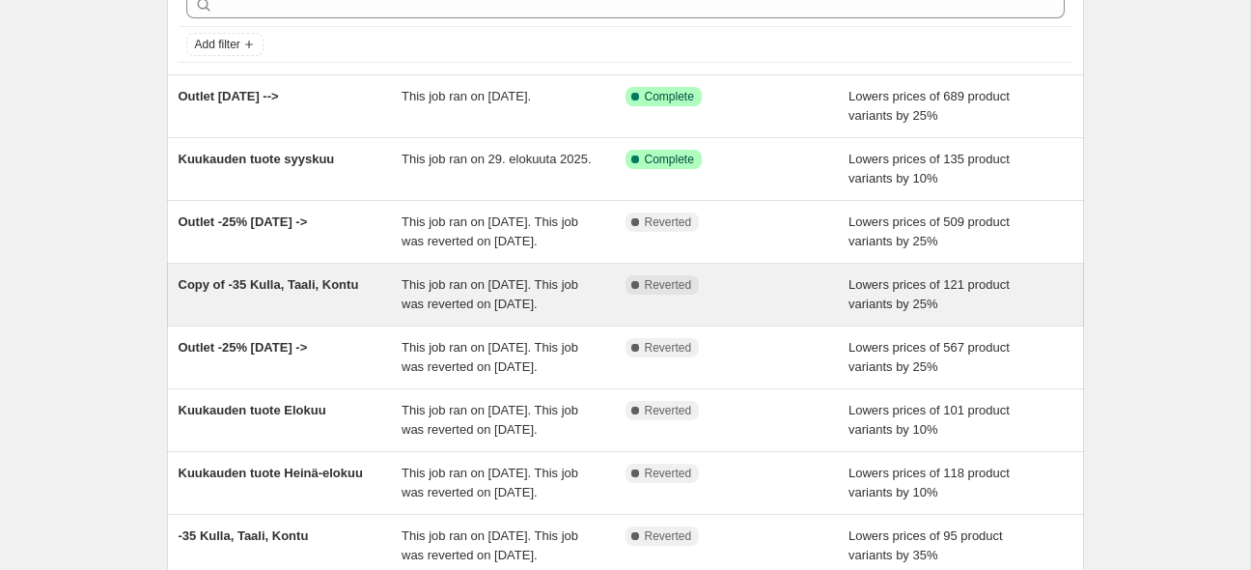
click at [340, 314] on div "Copy of -35 Kulla, Taali, Kontu" at bounding box center [291, 294] width 224 height 39
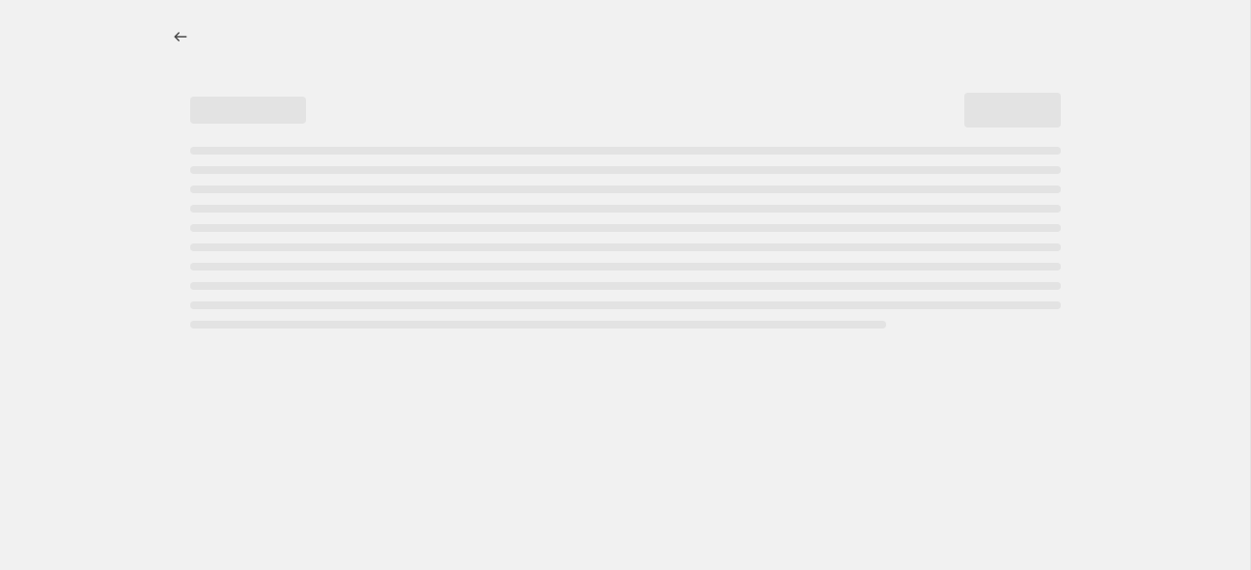
select select "percentage"
